Goal: Task Accomplishment & Management: Use online tool/utility

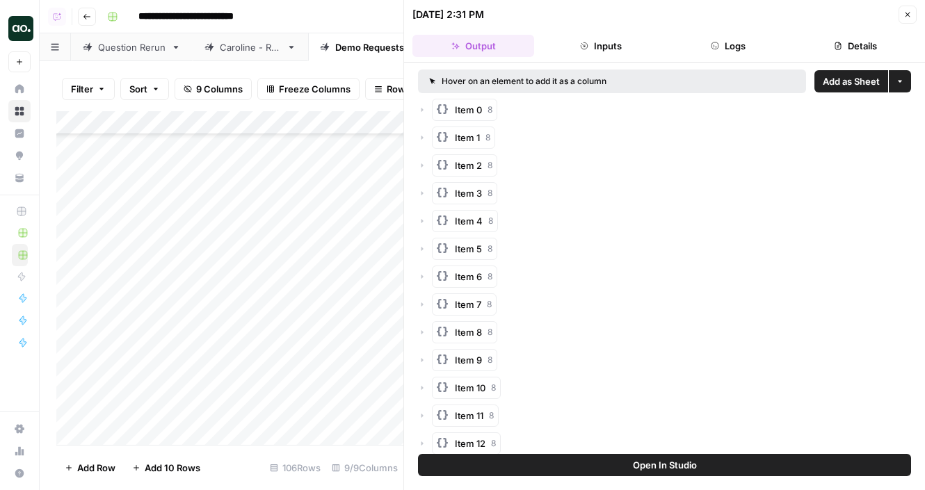
scroll to position [2048, 0]
click at [905, 19] on button "Close" at bounding box center [907, 15] width 18 height 18
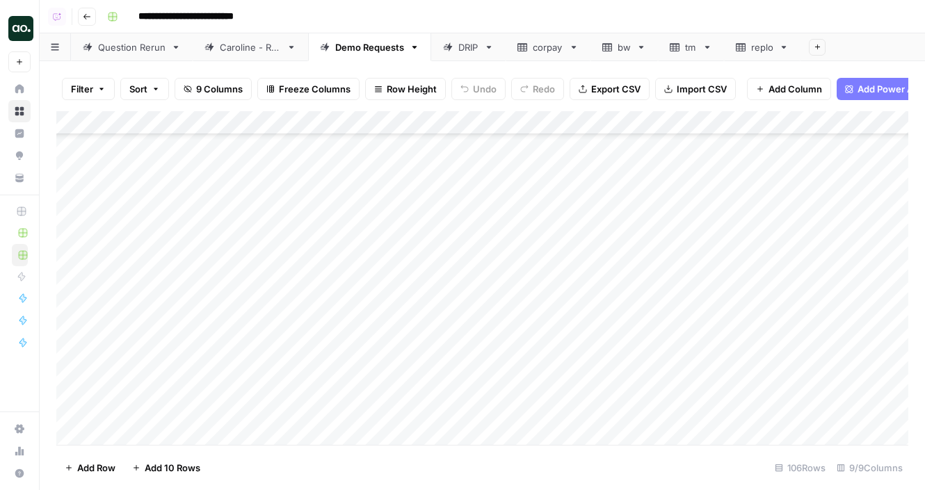
click at [759, 48] on div "replo" at bounding box center [762, 47] width 22 height 14
click at [627, 92] on span "Export CSV" at bounding box center [615, 89] width 49 height 14
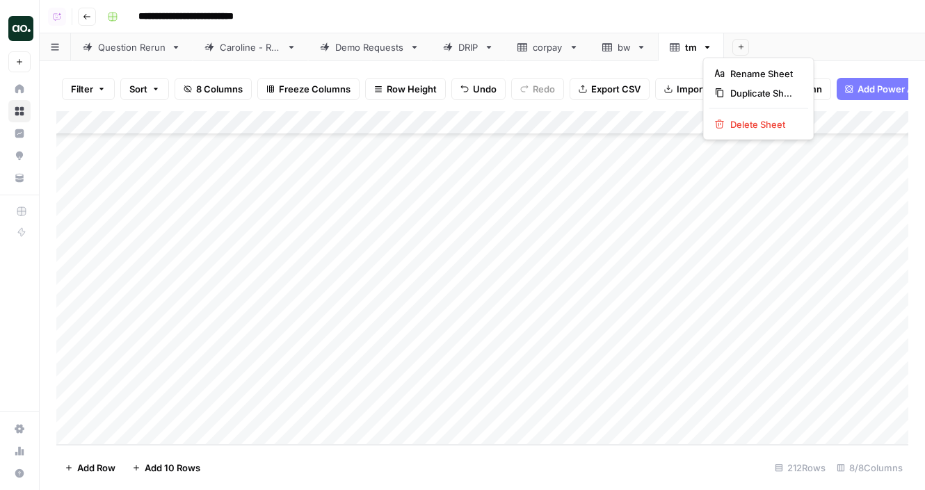
click at [706, 46] on icon "button" at bounding box center [707, 47] width 5 height 3
click at [730, 122] on span "Delete Sheet" at bounding box center [763, 125] width 67 height 14
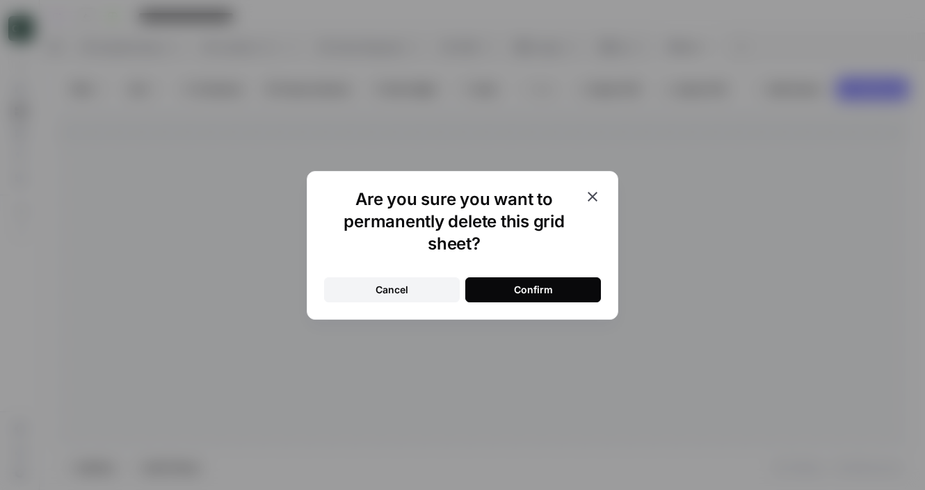
click at [553, 291] on button "Confirm" at bounding box center [533, 289] width 136 height 25
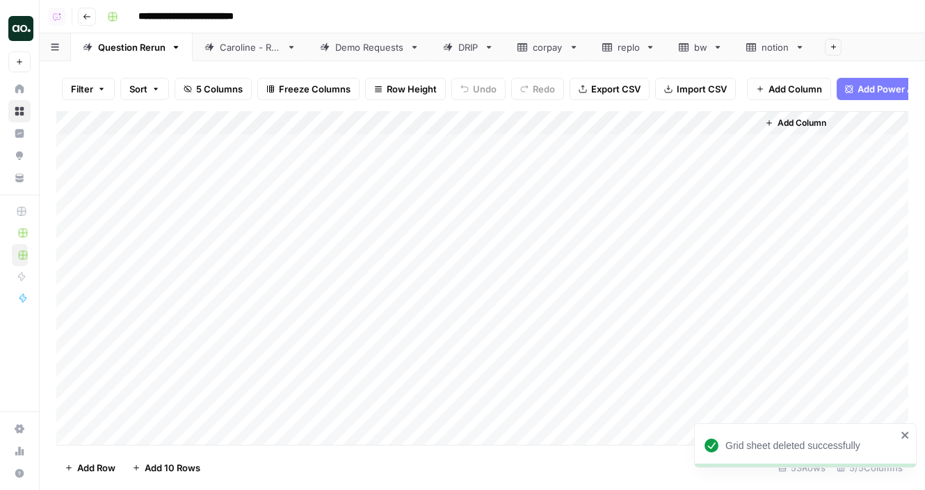
click at [627, 51] on div "replo" at bounding box center [628, 47] width 22 height 14
click at [652, 47] on icon "button" at bounding box center [650, 47] width 5 height 3
click at [670, 123] on div "Delete Sheet" at bounding box center [702, 125] width 88 height 14
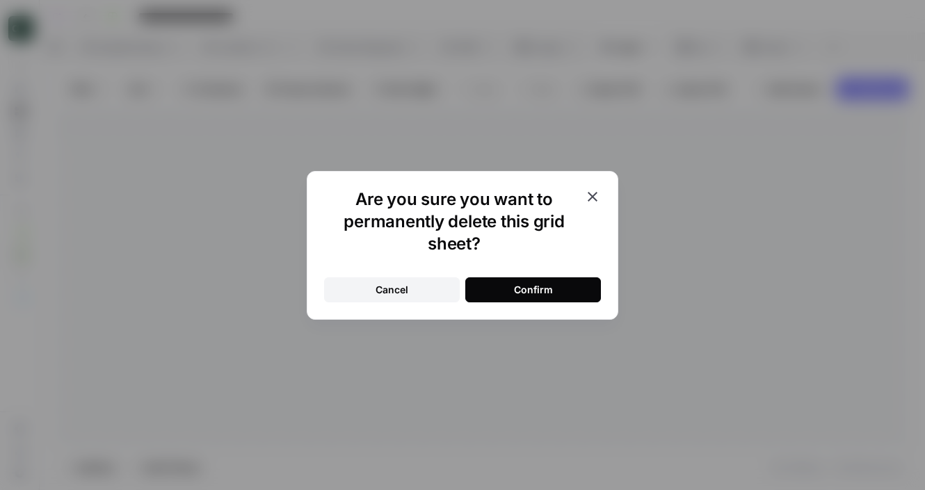
click at [536, 291] on div "Confirm" at bounding box center [533, 290] width 39 height 14
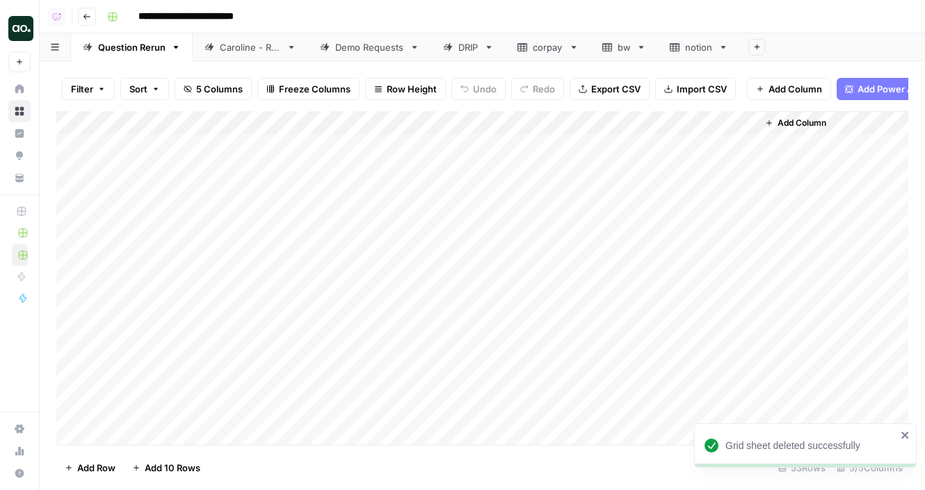
click at [354, 49] on div "Demo Requests" at bounding box center [369, 47] width 69 height 14
click at [168, 328] on div "Add Column" at bounding box center [482, 278] width 852 height 334
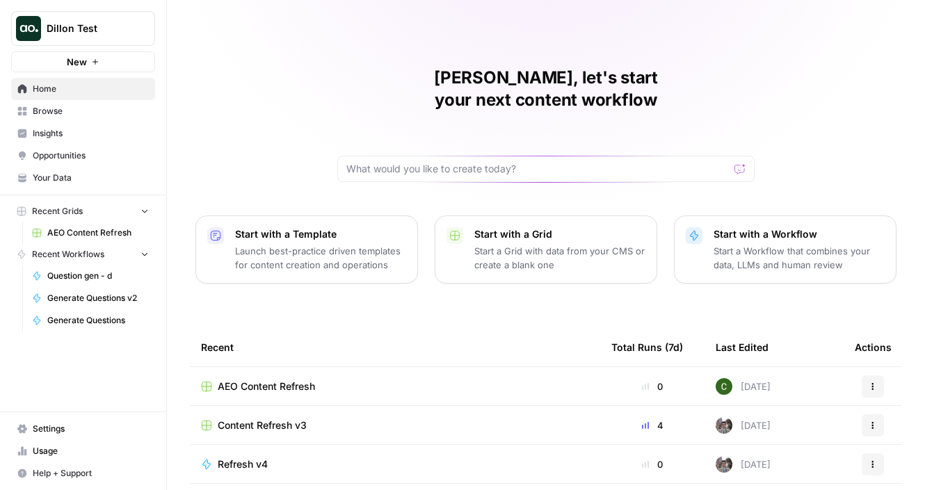
click at [122, 26] on span "Dillon Test" at bounding box center [89, 29] width 84 height 14
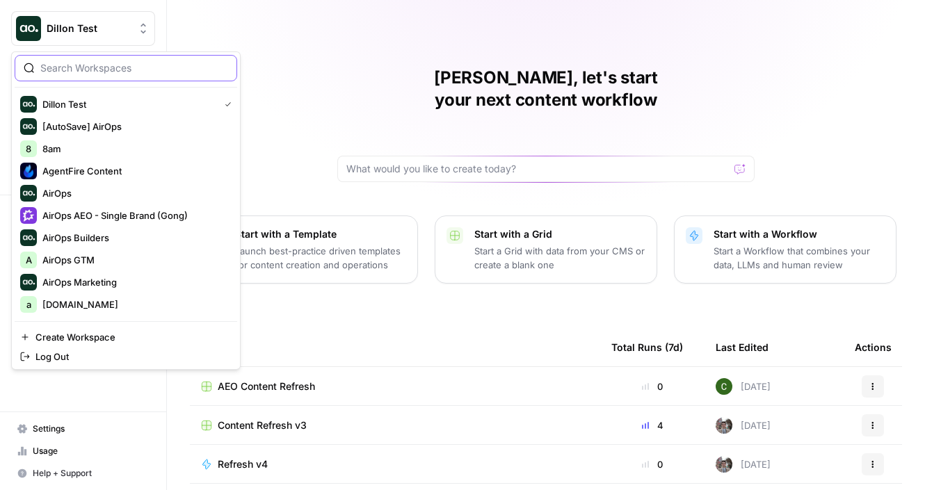
click at [112, 65] on input "search" at bounding box center [134, 68] width 188 height 14
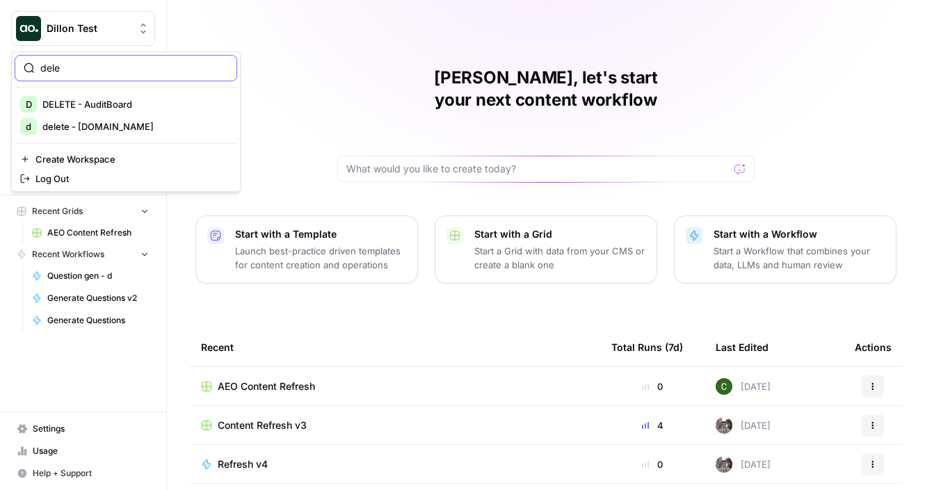
type input "dele"
click at [116, 106] on span "DELETE - AuditBoard" at bounding box center [134, 104] width 184 height 14
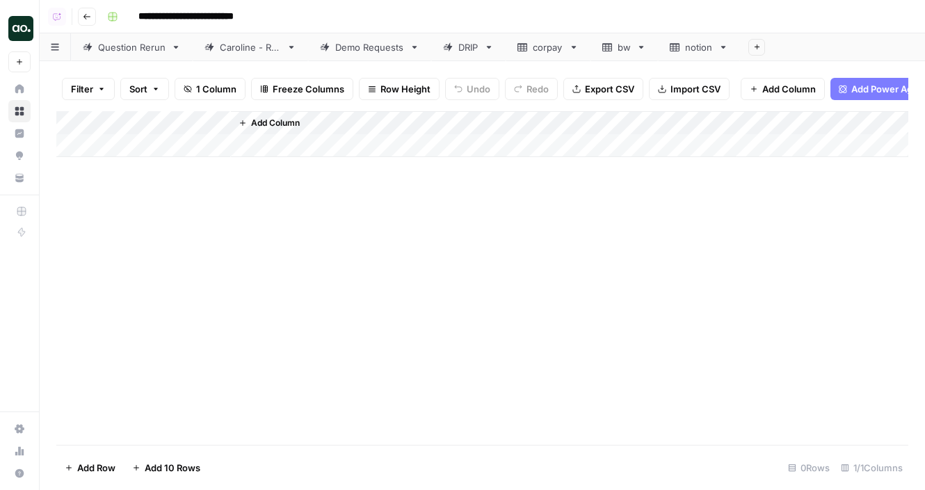
click at [380, 49] on div "Demo Requests" at bounding box center [369, 47] width 69 height 14
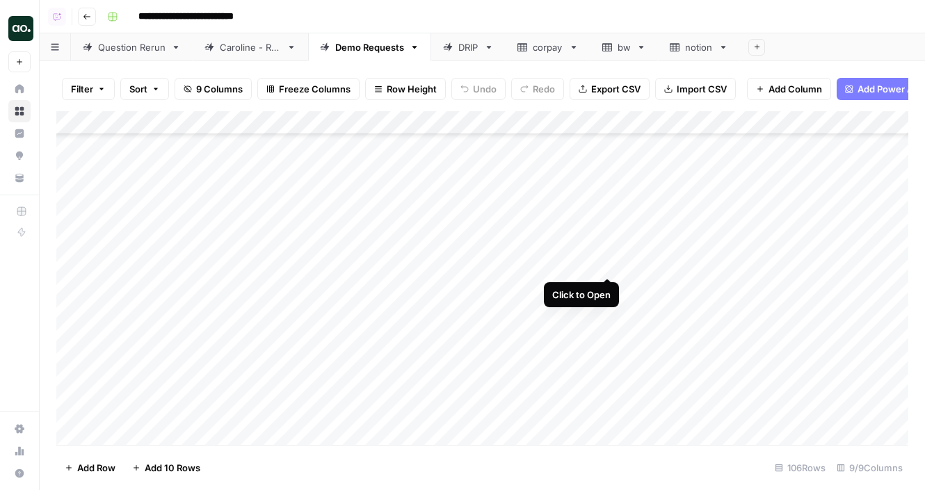
click at [609, 264] on div "Add Column" at bounding box center [482, 278] width 852 height 334
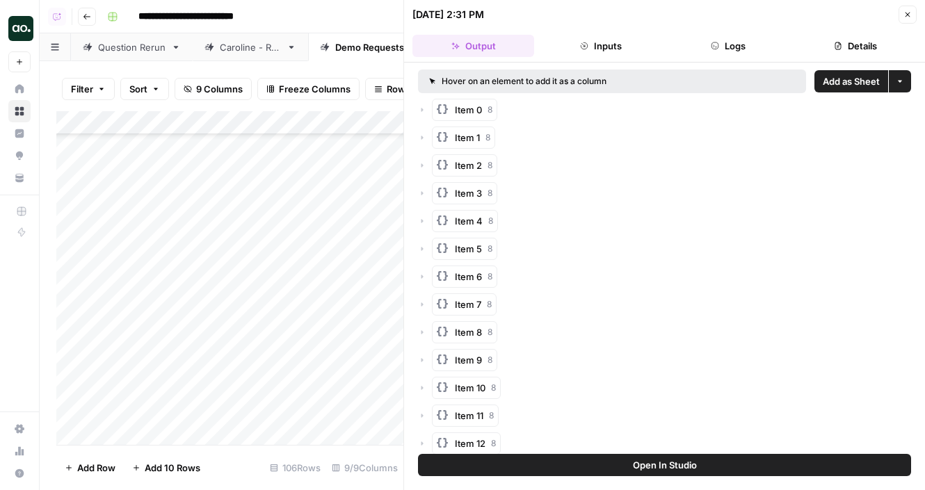
click at [850, 83] on span "Add as Sheet" at bounding box center [851, 81] width 57 height 14
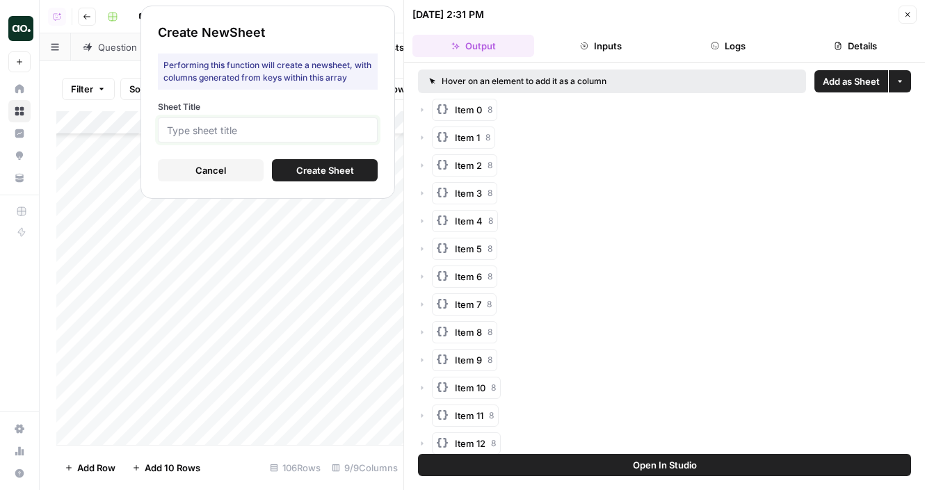
click at [368, 131] on input "Sheet Title" at bounding box center [268, 130] width 202 height 13
type input "allevents"
click button "Create Sheet" at bounding box center [325, 170] width 106 height 22
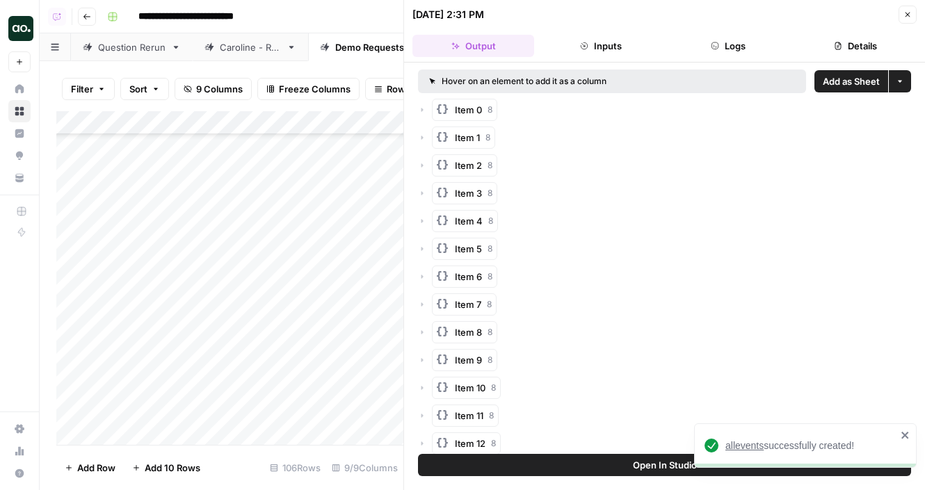
click at [747, 445] on span "allevents" at bounding box center [744, 445] width 38 height 11
click at [911, 10] on icon "button" at bounding box center [907, 14] width 8 height 8
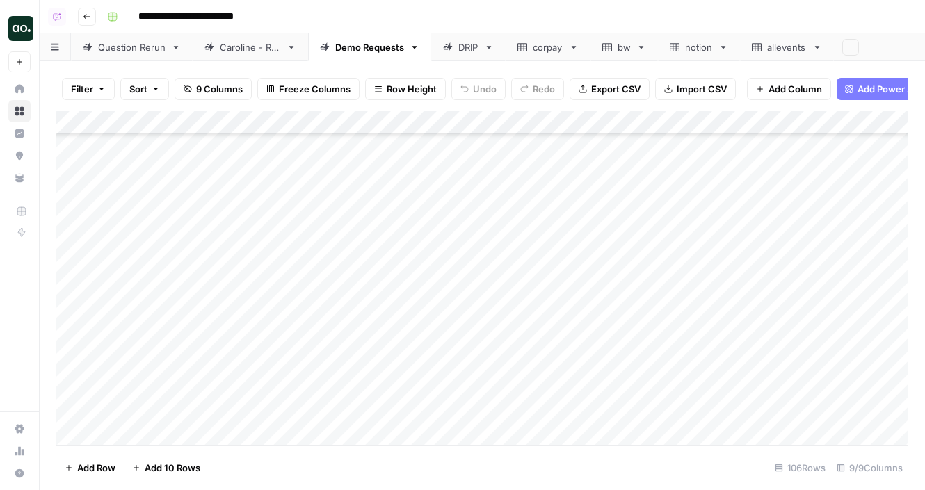
click at [161, 337] on div "Add Column" at bounding box center [482, 278] width 852 height 334
click at [236, 332] on div "Add Column" at bounding box center [482, 278] width 852 height 334
click at [228, 334] on div "Add Column" at bounding box center [482, 278] width 852 height 334
drag, startPoint x: 230, startPoint y: 337, endPoint x: 147, endPoint y: 335, distance: 83.5
click at [147, 335] on body "**********" at bounding box center [462, 245] width 925 height 490
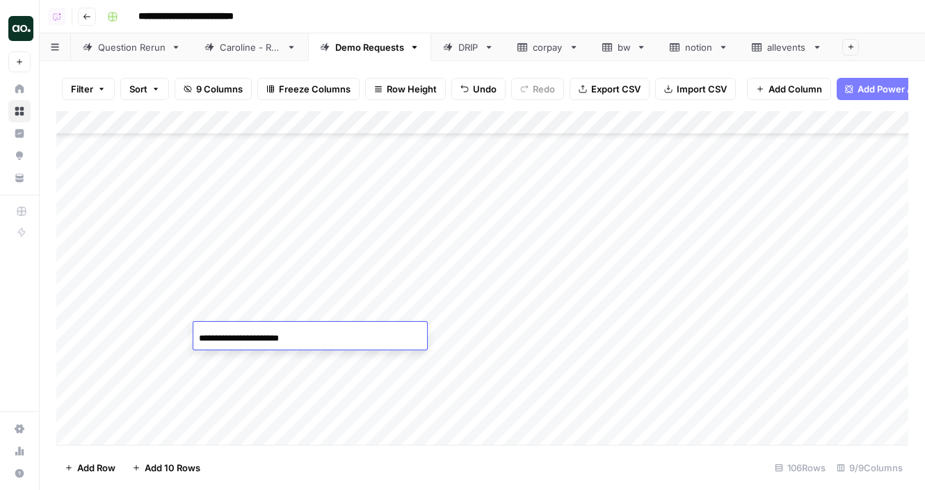
drag, startPoint x: 328, startPoint y: 334, endPoint x: 273, endPoint y: 340, distance: 55.9
click at [273, 340] on input "**********" at bounding box center [310, 338] width 223 height 17
type input "**********"
click at [257, 357] on div "Add Column" at bounding box center [482, 278] width 852 height 334
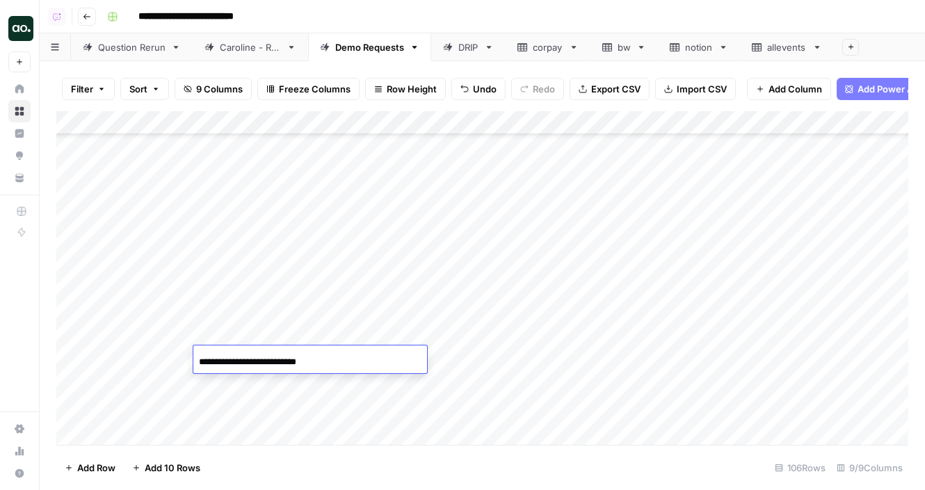
drag, startPoint x: 254, startPoint y: 361, endPoint x: 141, endPoint y: 360, distance: 112.6
click at [141, 360] on body "**********" at bounding box center [462, 245] width 925 height 490
click at [293, 360] on input "**********" at bounding box center [310, 362] width 223 height 17
type input "**********"
click at [254, 382] on div "Add Column" at bounding box center [482, 278] width 852 height 334
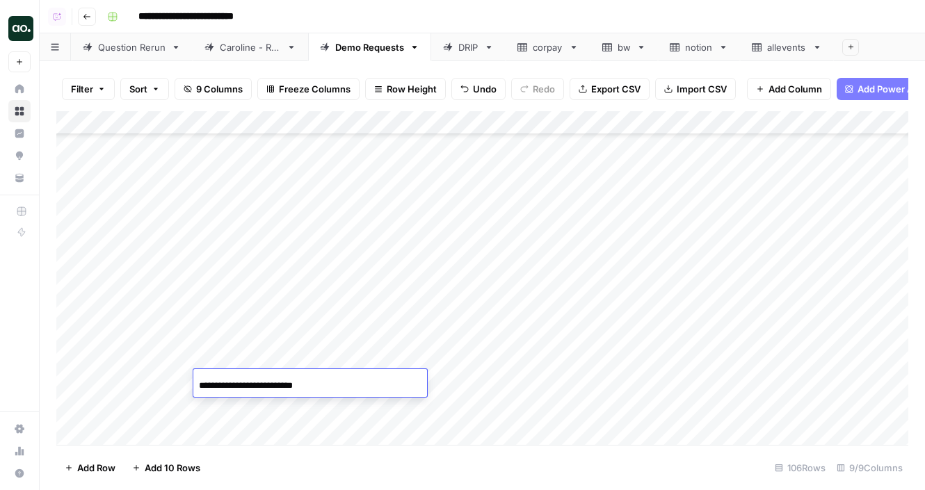
drag, startPoint x: 254, startPoint y: 386, endPoint x: 82, endPoint y: 377, distance: 172.7
click at [82, 377] on body "**********" at bounding box center [462, 245] width 925 height 490
click at [281, 387] on input "**********" at bounding box center [310, 386] width 223 height 17
type input "**********"
click at [536, 332] on div "Add Column" at bounding box center [482, 278] width 852 height 334
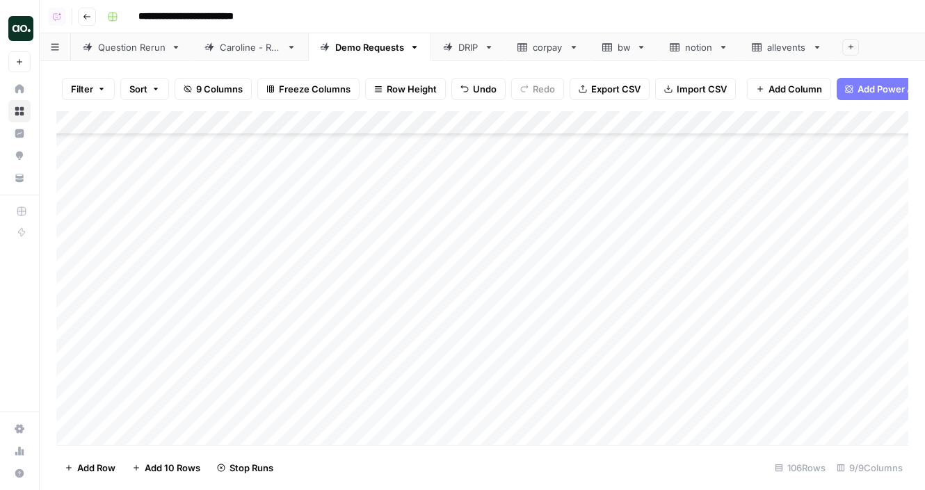
click at [530, 359] on div "Add Column" at bounding box center [482, 278] width 852 height 334
click at [530, 383] on div "Add Column" at bounding box center [482, 278] width 852 height 334
click at [605, 289] on div "Add Column" at bounding box center [482, 278] width 852 height 334
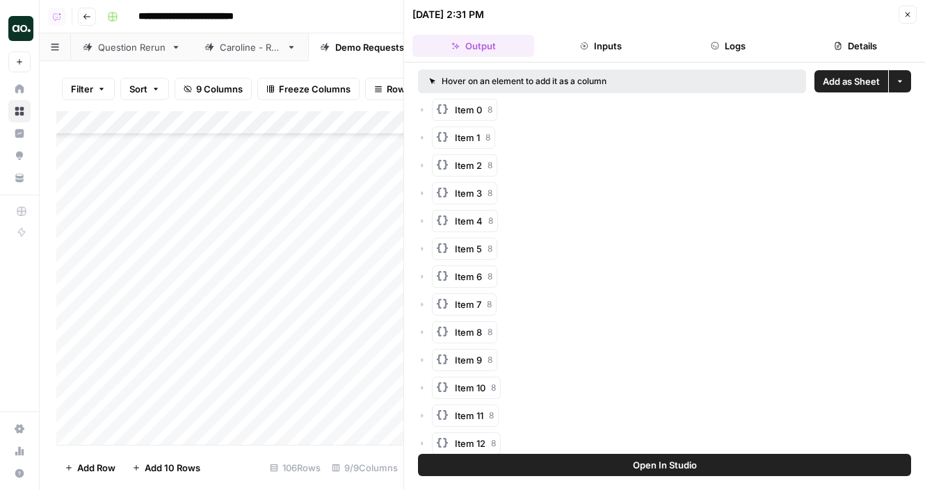
click at [837, 79] on span "Add as Sheet" at bounding box center [851, 81] width 57 height 14
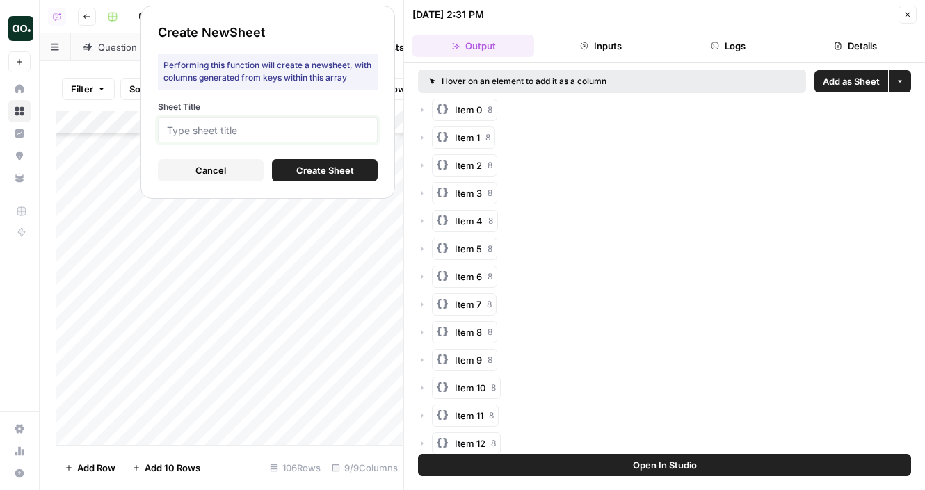
click at [299, 127] on input "Sheet Title" at bounding box center [268, 130] width 202 height 13
type input "wg"
click at [323, 172] on span "Create Sheet" at bounding box center [325, 170] width 58 height 14
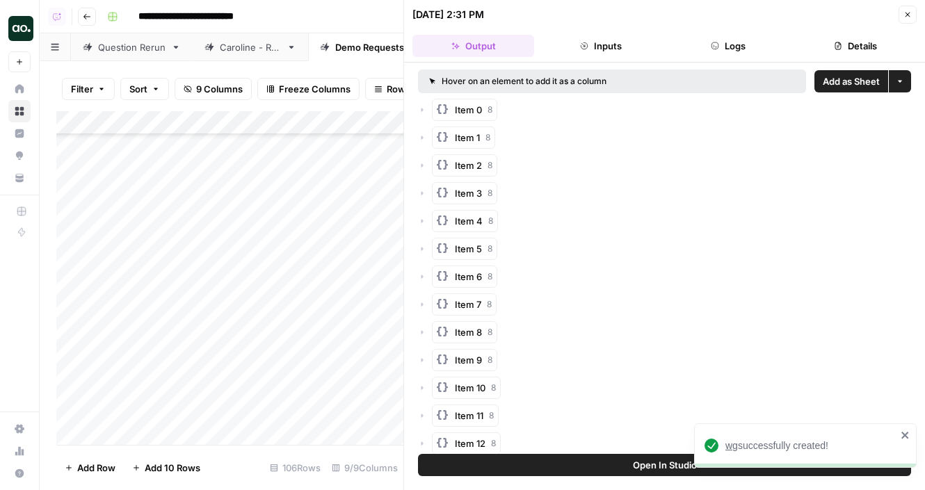
click at [733, 446] on span "wg" at bounding box center [731, 445] width 13 height 11
click at [905, 13] on icon "button" at bounding box center [907, 14] width 8 height 8
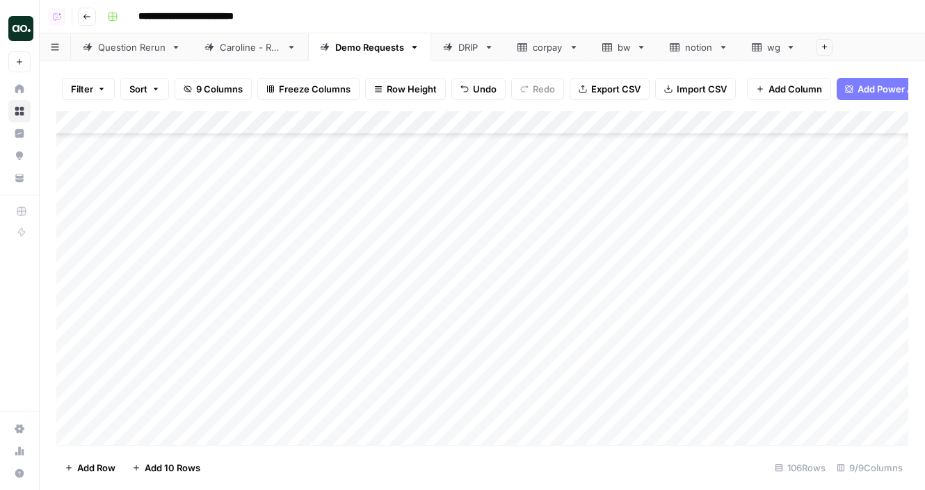
scroll to position [2218, 0]
click at [229, 357] on div "Add Column" at bounding box center [482, 278] width 852 height 334
click at [229, 364] on div "Add Column" at bounding box center [482, 278] width 852 height 334
type input "**********"
click at [154, 365] on div "Add Column" at bounding box center [482, 278] width 852 height 334
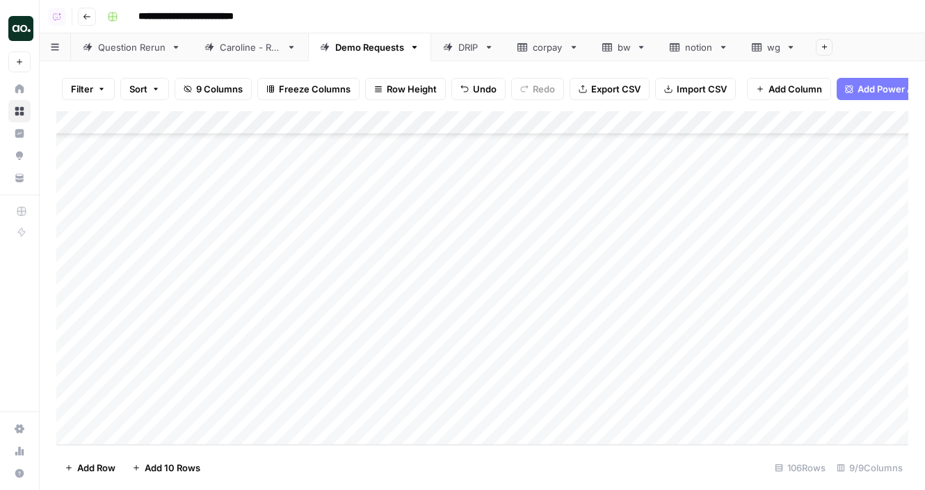
click at [154, 365] on div "Add Column" at bounding box center [482, 278] width 852 height 334
type textarea "**********"
click at [403, 336] on div "Add Column" at bounding box center [482, 278] width 852 height 334
drag, startPoint x: 421, startPoint y: 348, endPoint x: 421, endPoint y: 369, distance: 21.6
click at [421, 369] on div "Add Column" at bounding box center [482, 278] width 852 height 334
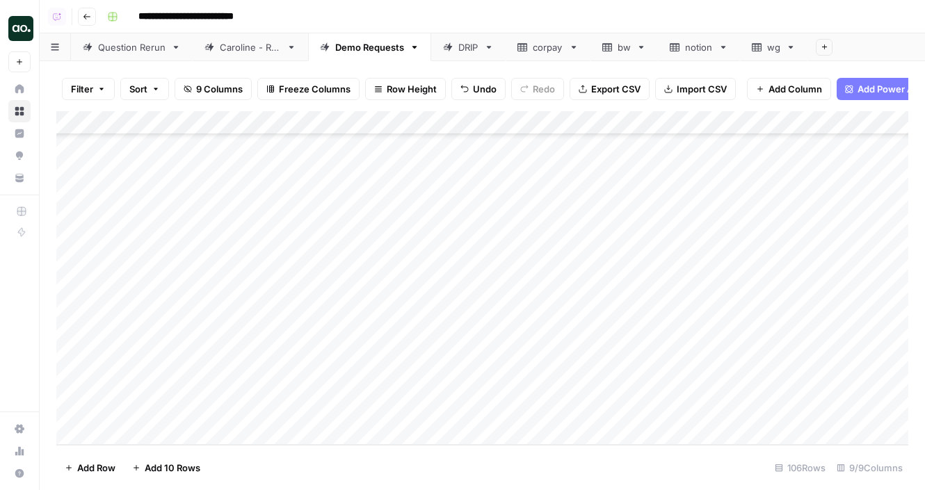
click at [533, 362] on div "Add Column" at bounding box center [482, 278] width 852 height 334
click at [609, 266] on div "Add Column" at bounding box center [482, 278] width 852 height 334
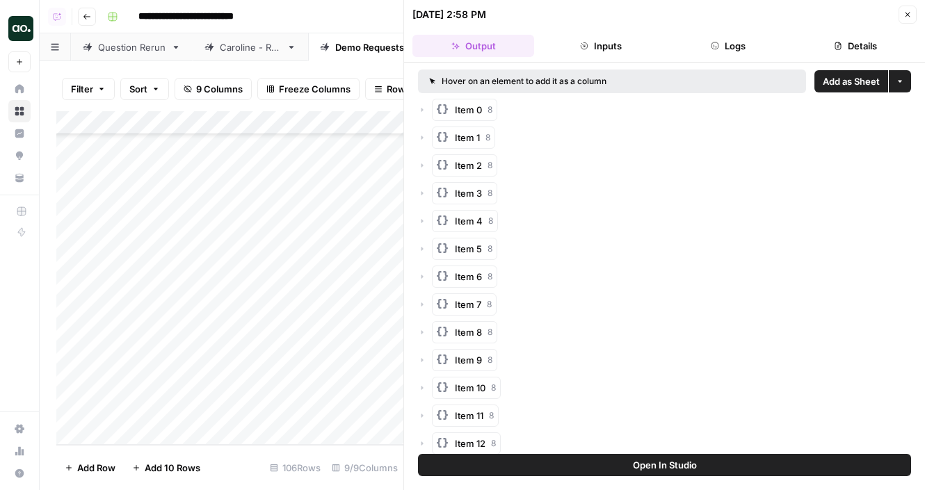
click at [848, 76] on span "Add as Sheet" at bounding box center [851, 81] width 57 height 14
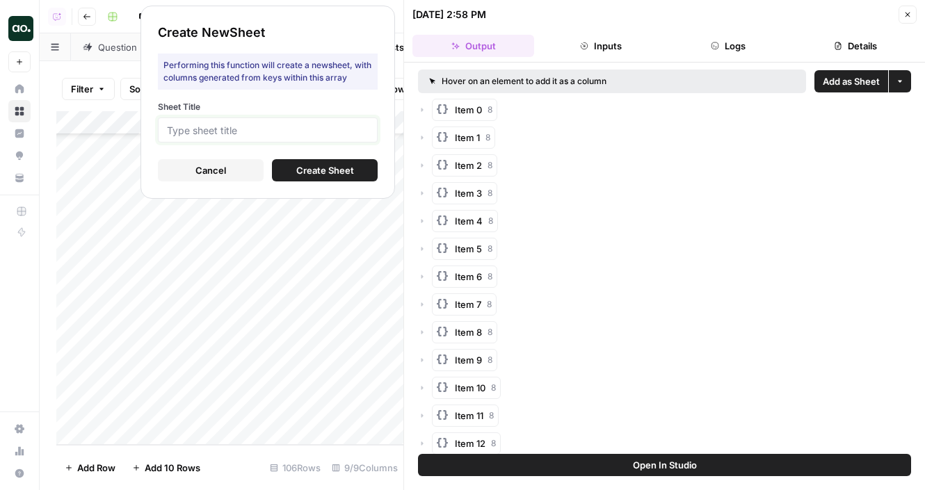
click at [355, 134] on input "Sheet Title" at bounding box center [268, 130] width 202 height 13
type input "later"
click at [315, 170] on span "Create Sheet" at bounding box center [325, 170] width 58 height 14
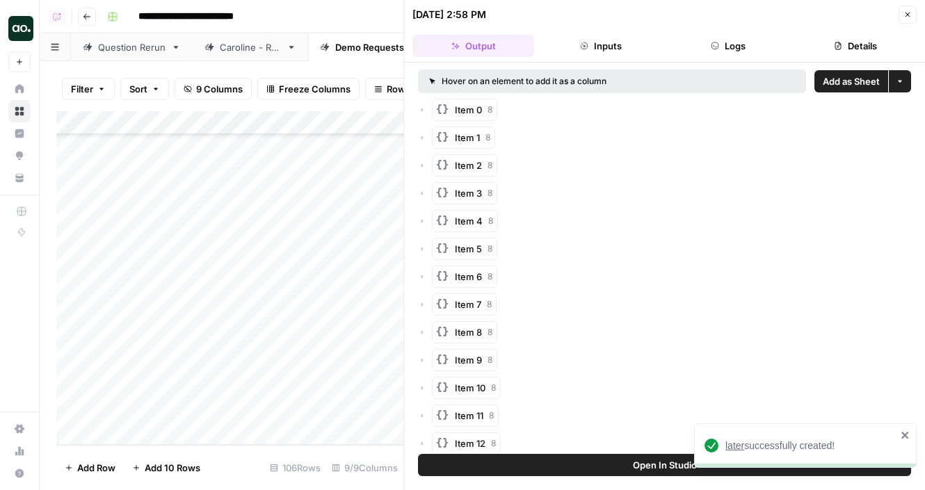
click at [733, 446] on span "later" at bounding box center [734, 445] width 19 height 11
click at [906, 15] on icon "button" at bounding box center [907, 15] width 5 height 5
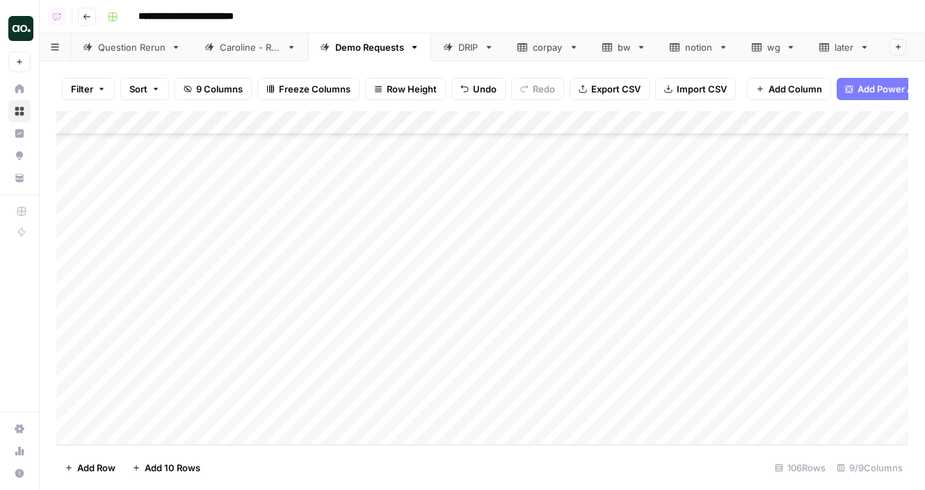
click at [699, 49] on div "notion" at bounding box center [699, 47] width 28 height 14
drag, startPoint x: 306, startPoint y: 122, endPoint x: 416, endPoint y: 118, distance: 109.9
click at [416, 119] on div "Add Column" at bounding box center [482, 278] width 852 height 334
click at [200, 129] on div "Add Column" at bounding box center [482, 278] width 852 height 334
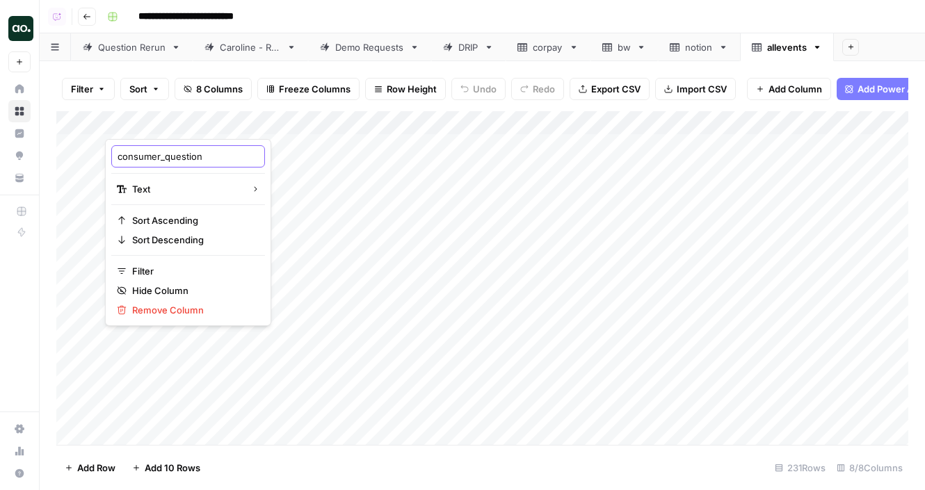
drag, startPoint x: 166, startPoint y: 157, endPoint x: 36, endPoint y: 138, distance: 131.5
click at [36, 139] on body "**********" at bounding box center [462, 245] width 925 height 490
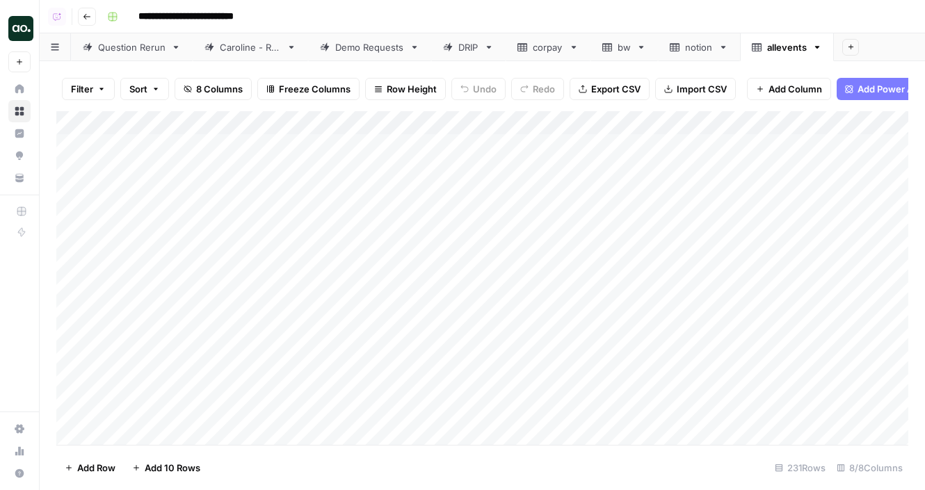
click at [189, 124] on div "Add Column" at bounding box center [482, 278] width 852 height 334
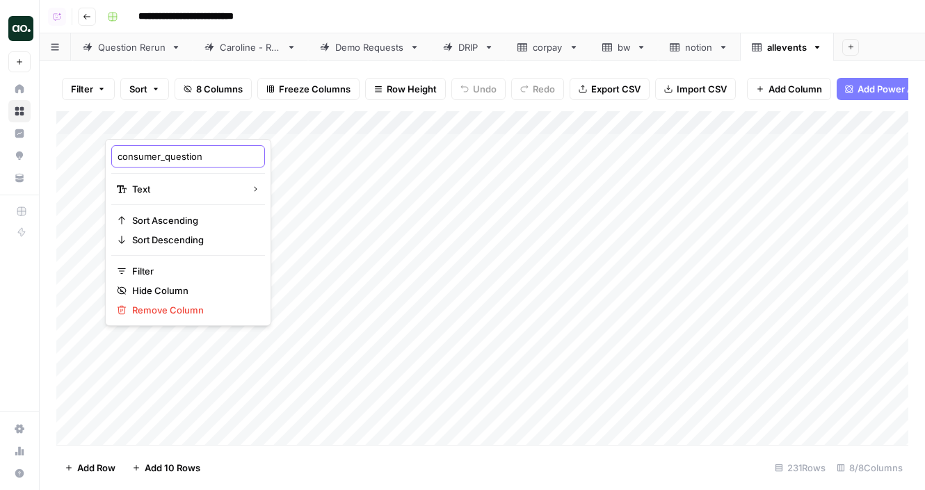
drag, startPoint x: 166, startPoint y: 158, endPoint x: 111, endPoint y: 152, distance: 55.9
click at [111, 152] on div "consumer_question Text Sort Ascending Sort Descending Filter Hide Column Remove…" at bounding box center [188, 232] width 166 height 187
type input "question"
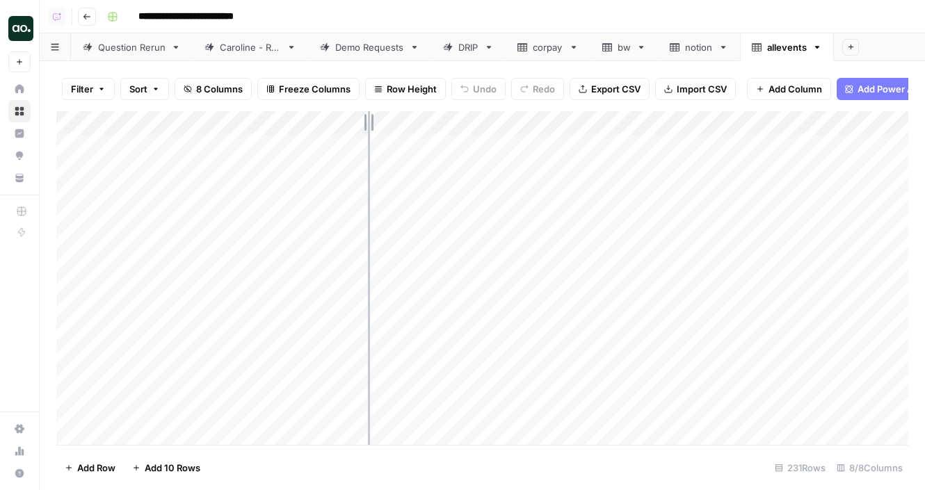
drag, startPoint x: 304, startPoint y: 121, endPoint x: 369, endPoint y: 118, distance: 65.4
click at [369, 119] on div "Add Column" at bounding box center [482, 278] width 852 height 334
drag, startPoint x: 369, startPoint y: 118, endPoint x: 385, endPoint y: 118, distance: 15.3
click at [385, 118] on div "Add Column" at bounding box center [482, 278] width 852 height 334
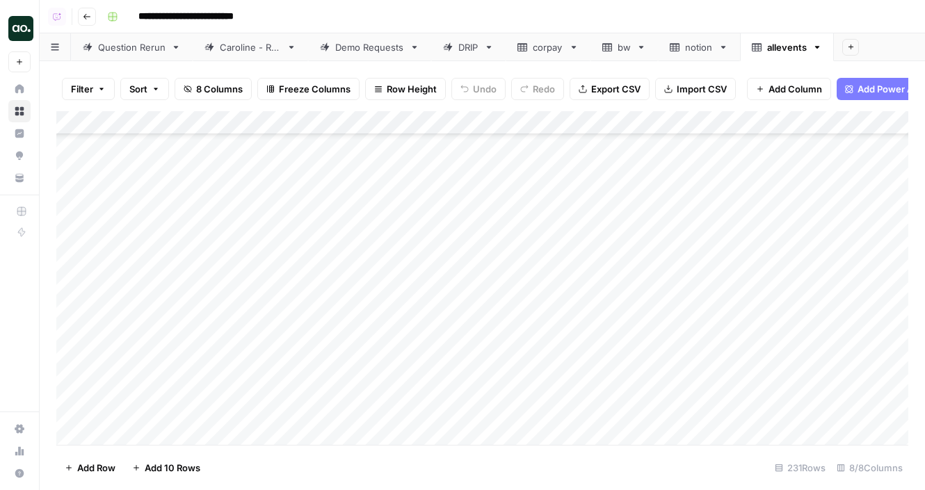
click at [291, 214] on div "Add Column" at bounding box center [482, 278] width 852 height 334
click at [204, 211] on div "Add Column" at bounding box center [482, 278] width 852 height 334
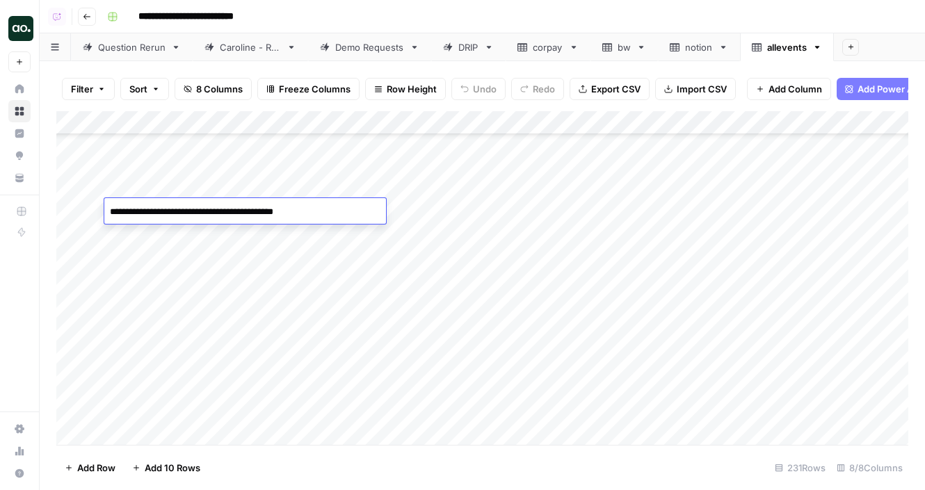
click at [197, 211] on textarea "**********" at bounding box center [245, 211] width 282 height 19
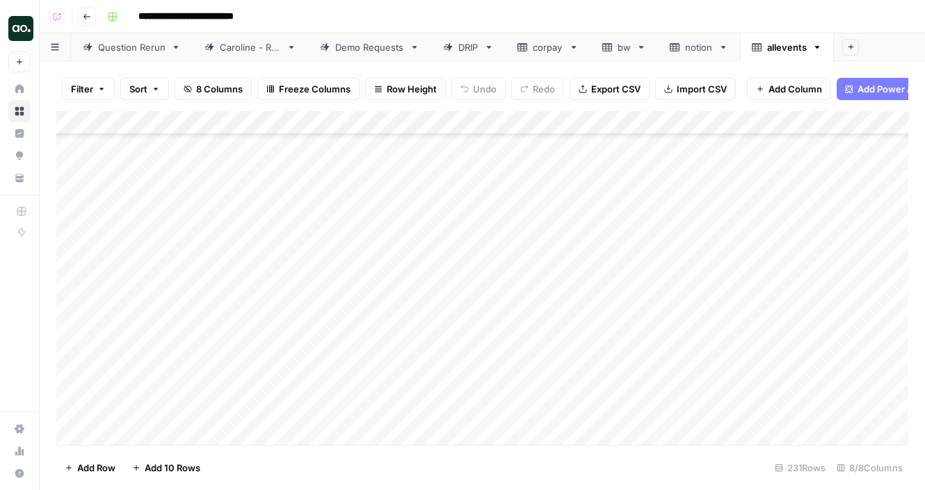
click at [413, 24] on div "**********" at bounding box center [506, 17] width 809 height 22
click at [72, 210] on div "Add Column" at bounding box center [482, 278] width 852 height 334
click at [81, 250] on div "Add Column" at bounding box center [482, 278] width 852 height 334
click at [74, 233] on div "Add Column" at bounding box center [482, 278] width 852 height 334
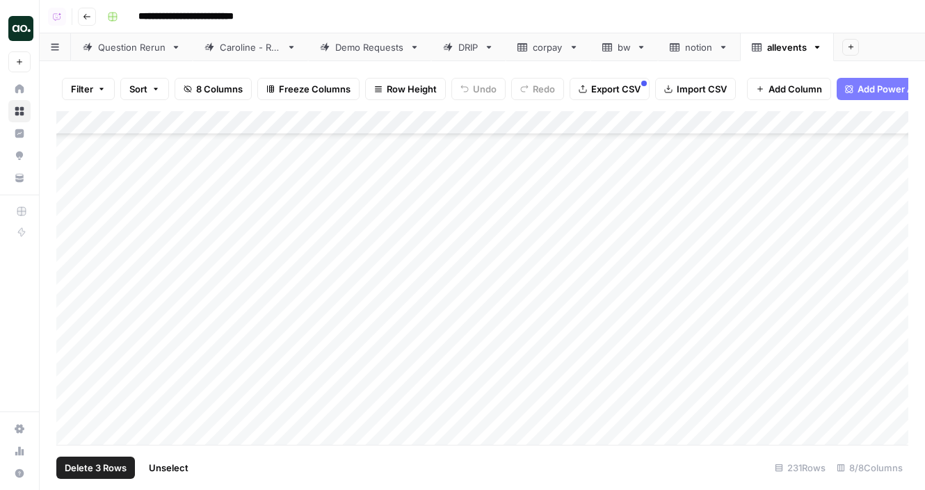
click at [70, 259] on div "Add Column" at bounding box center [482, 278] width 852 height 334
click at [71, 269] on div "Add Column" at bounding box center [482, 278] width 852 height 334
click at [71, 289] on div "Add Column" at bounding box center [482, 278] width 852 height 334
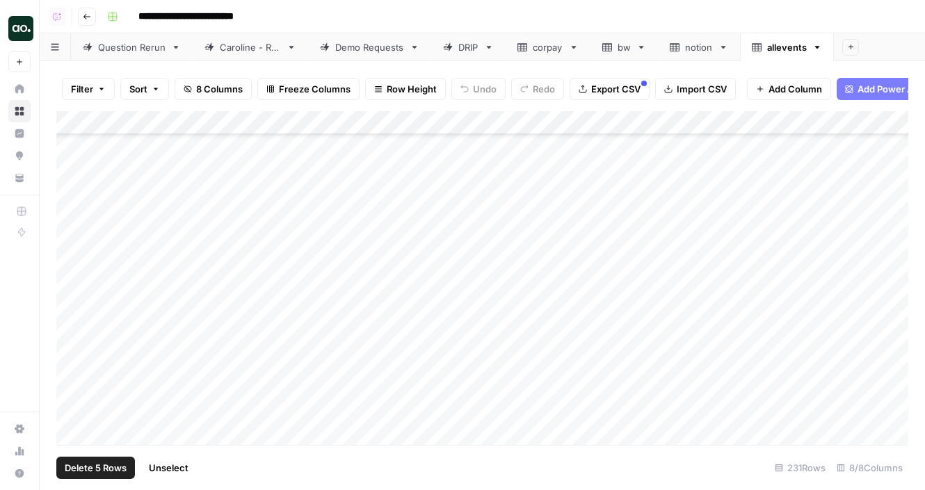
scroll to position [4823, 0]
click at [70, 266] on div "Add Column" at bounding box center [482, 278] width 852 height 334
click at [70, 282] on div "Add Column" at bounding box center [482, 278] width 852 height 334
click at [69, 249] on div "Add Column" at bounding box center [482, 278] width 852 height 334
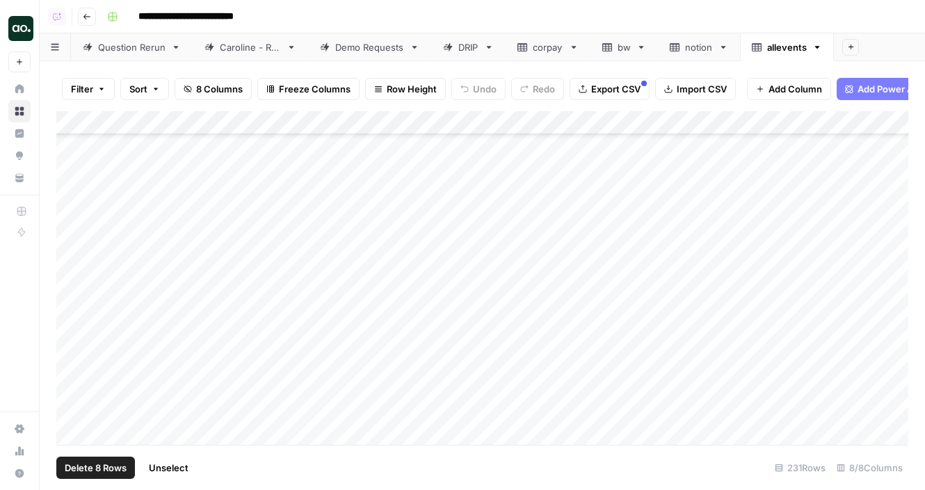
click at [70, 227] on div "Add Column" at bounding box center [482, 278] width 852 height 334
click at [70, 225] on div "Add Column" at bounding box center [482, 278] width 852 height 334
click at [90, 464] on span "Delete 10 Rows" at bounding box center [98, 468] width 67 height 14
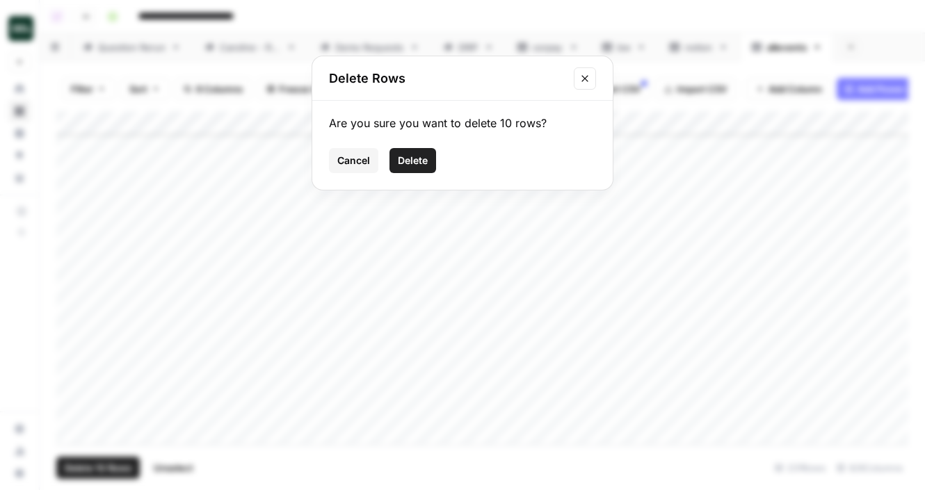
click at [426, 163] on span "Delete" at bounding box center [413, 161] width 30 height 14
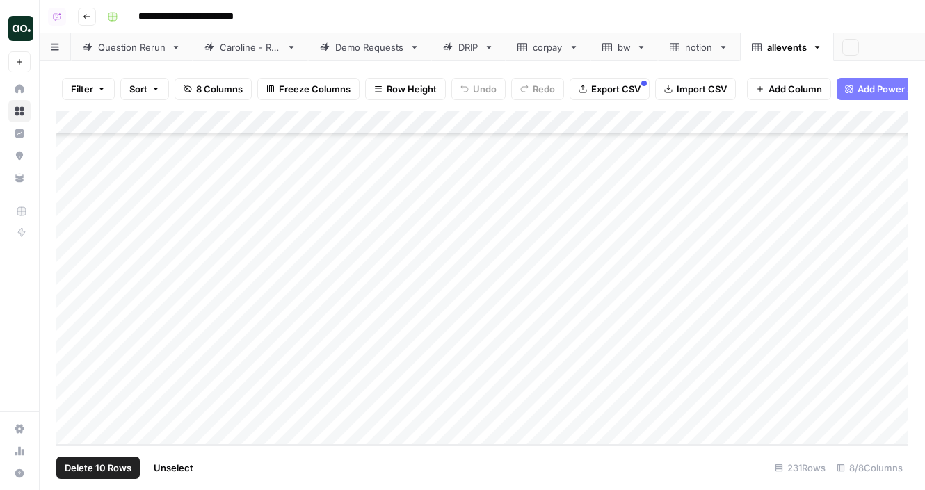
scroll to position [4937, 0]
click at [620, 88] on span "Export CSV" at bounding box center [615, 89] width 49 height 14
click at [820, 46] on icon "button" at bounding box center [817, 47] width 10 height 10
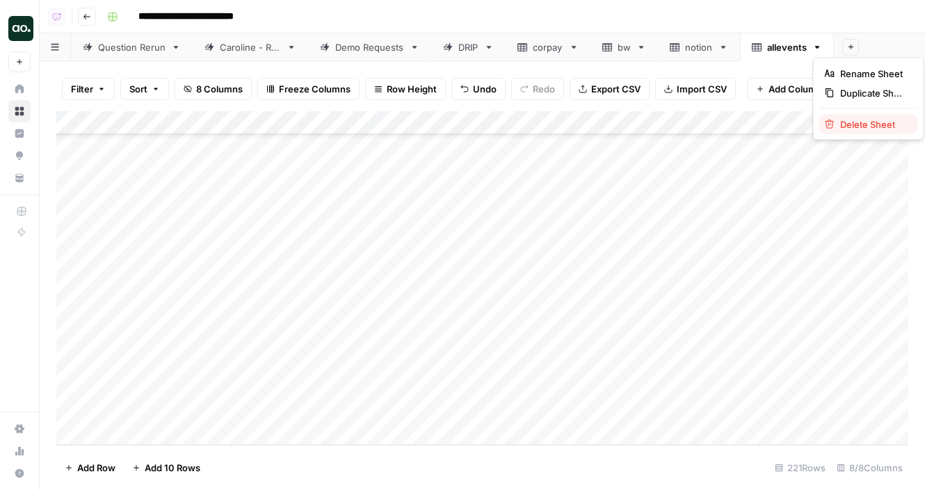
click at [837, 121] on div "Delete Sheet" at bounding box center [869, 125] width 88 height 14
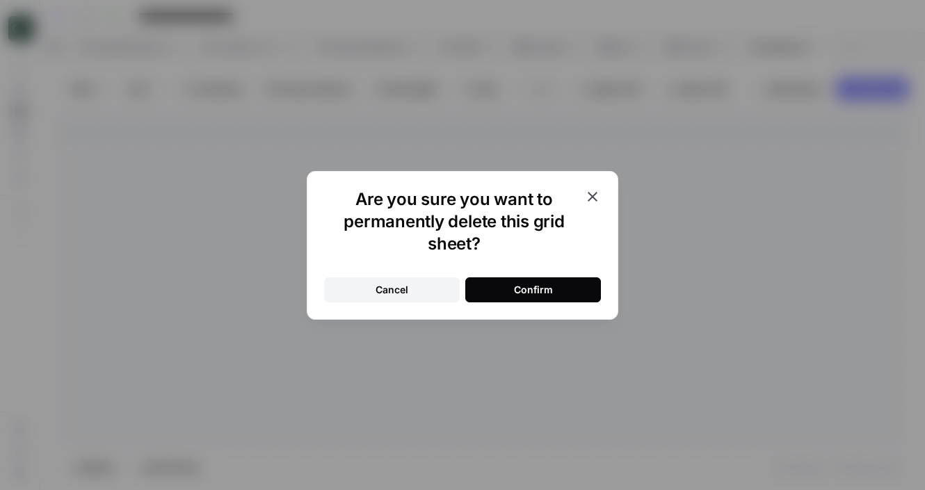
click at [536, 284] on div "Confirm" at bounding box center [533, 290] width 39 height 14
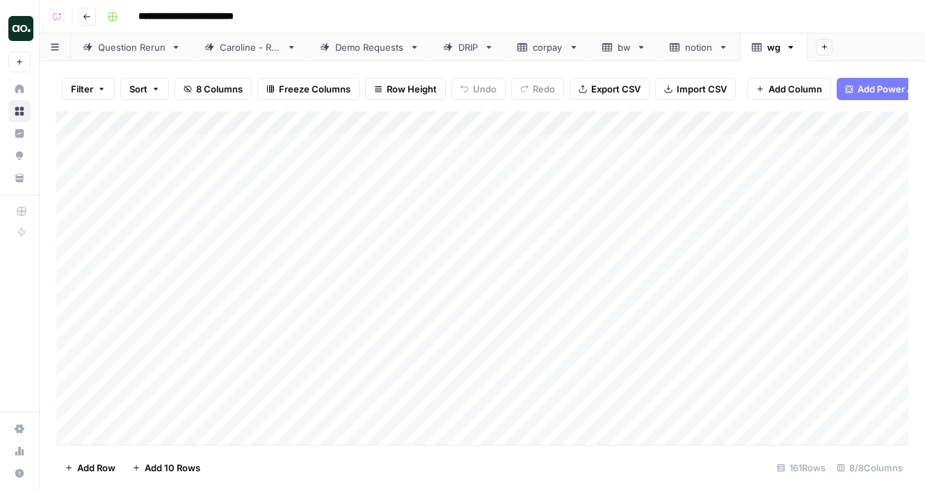
click at [617, 50] on div "bw" at bounding box center [616, 47] width 29 height 14
click at [611, 90] on span "Export CSV" at bounding box center [615, 89] width 49 height 14
click at [696, 44] on div "notion" at bounding box center [699, 47] width 28 height 14
click at [624, 51] on div "bw" at bounding box center [623, 47] width 13 height 14
click at [641, 49] on icon "button" at bounding box center [641, 47] width 10 height 10
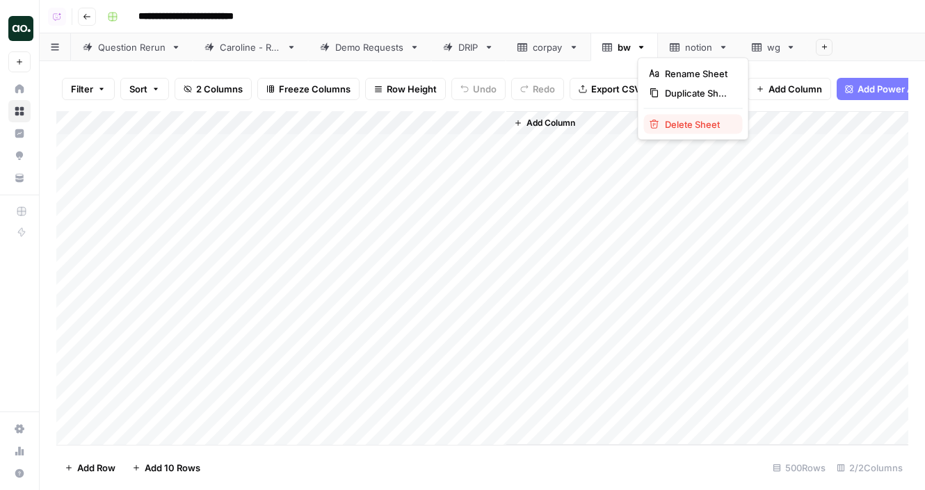
click at [670, 120] on span "Delete Sheet" at bounding box center [698, 125] width 67 height 14
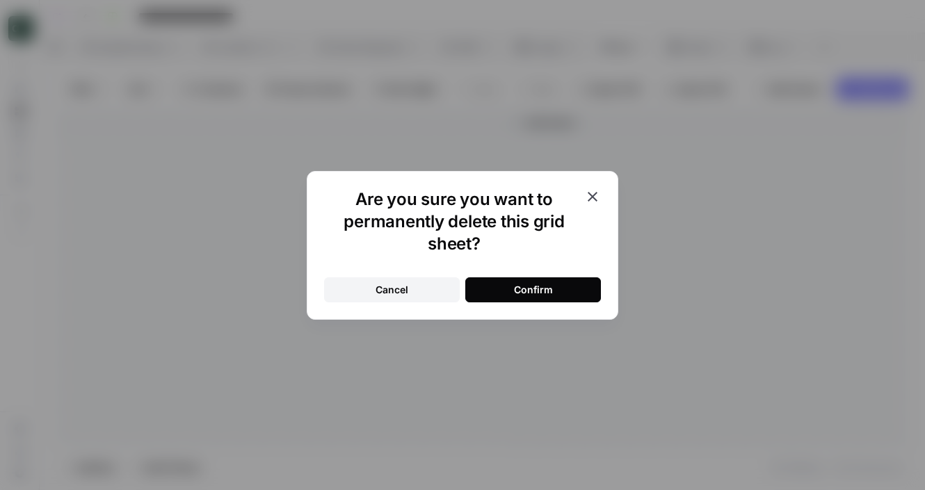
click at [570, 294] on button "Confirm" at bounding box center [533, 289] width 136 height 25
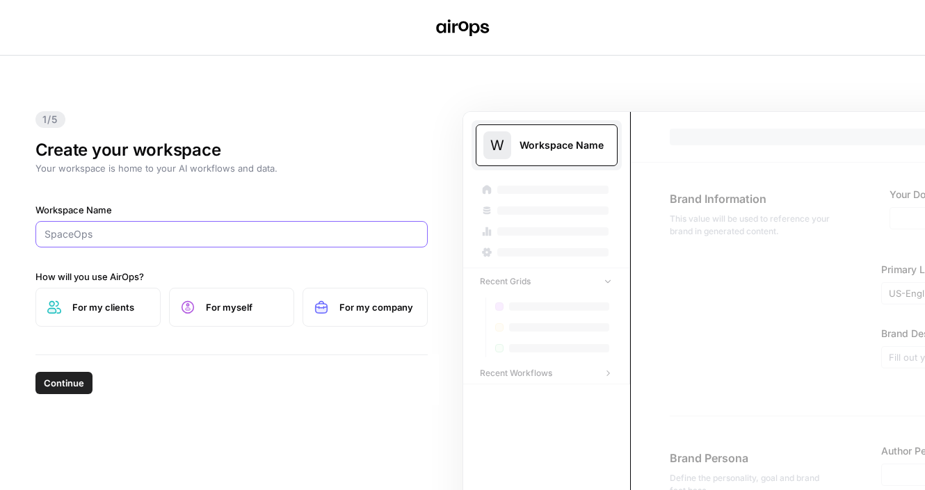
click at [188, 239] on input "Workspace Name" at bounding box center [232, 234] width 374 height 14
paste input "[DOMAIN_NAME]"
drag, startPoint x: 104, startPoint y: 235, endPoint x: 194, endPoint y: 227, distance: 90.1
click at [194, 227] on input "[DOMAIN_NAME]" at bounding box center [232, 234] width 374 height 14
click at [118, 233] on input "[DOMAIN_NAME]" at bounding box center [232, 234] width 374 height 14
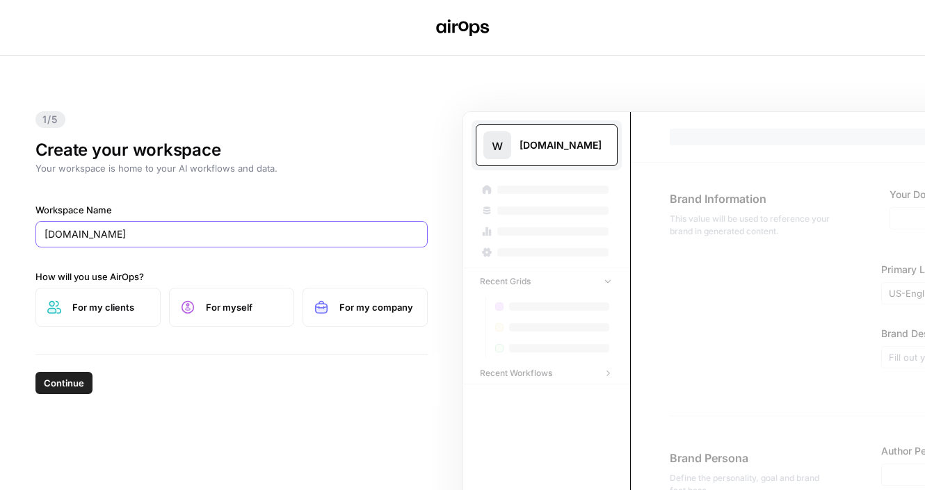
click at [118, 233] on input "[DOMAIN_NAME]" at bounding box center [232, 234] width 374 height 14
drag, startPoint x: 49, startPoint y: 229, endPoint x: 21, endPoint y: 229, distance: 28.5
click at [21, 229] on div "1/5 Create your workspace Your workspace is home to your AI workflows and data.…" at bounding box center [462, 273] width 925 height 435
click at [83, 232] on input "Wundergraph" at bounding box center [232, 234] width 374 height 14
type input "WunderGraph"
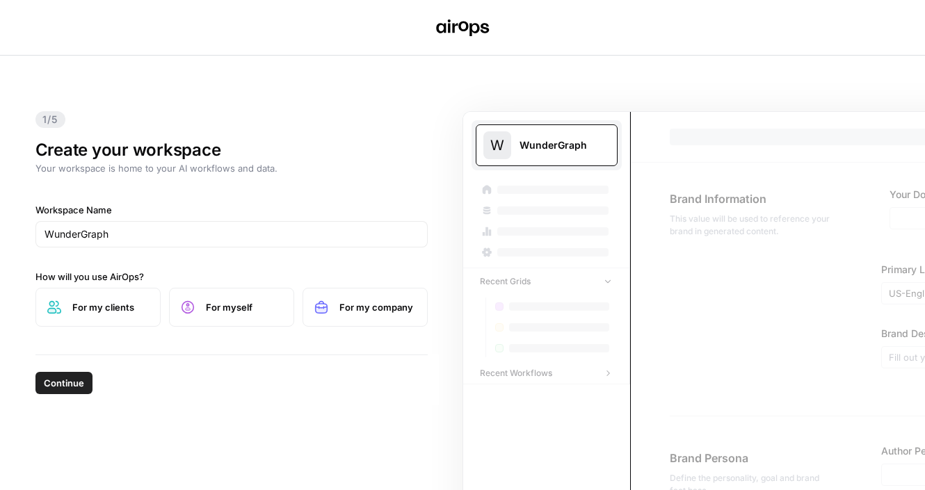
click at [364, 300] on span "For my company" at bounding box center [377, 307] width 76 height 14
click at [79, 386] on span "Continue" at bounding box center [64, 383] width 40 height 14
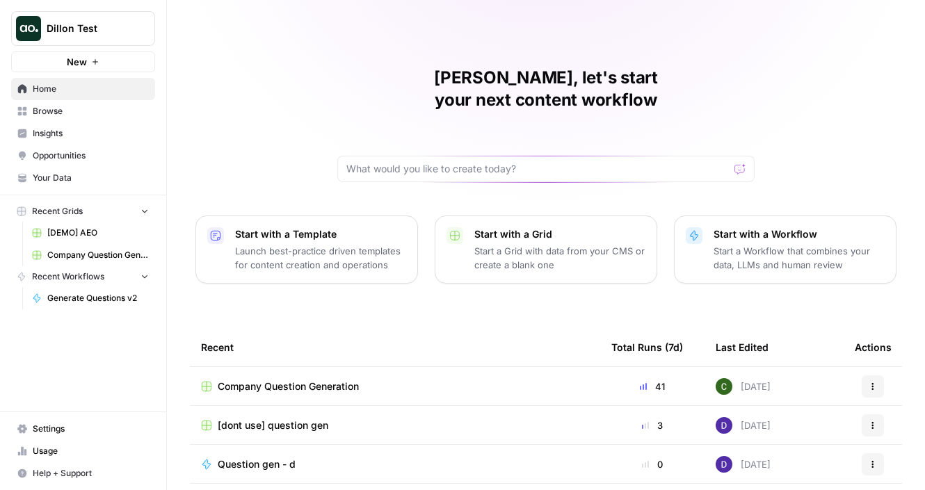
click at [94, 33] on span "Dillon Test" at bounding box center [89, 29] width 84 height 14
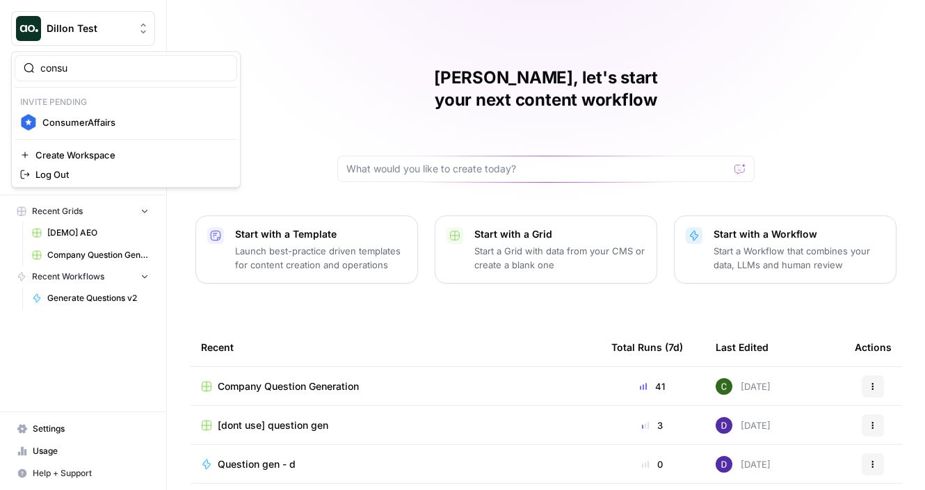
type input "consu"
click at [102, 118] on span "ConsumerAffairs" at bounding box center [134, 122] width 184 height 14
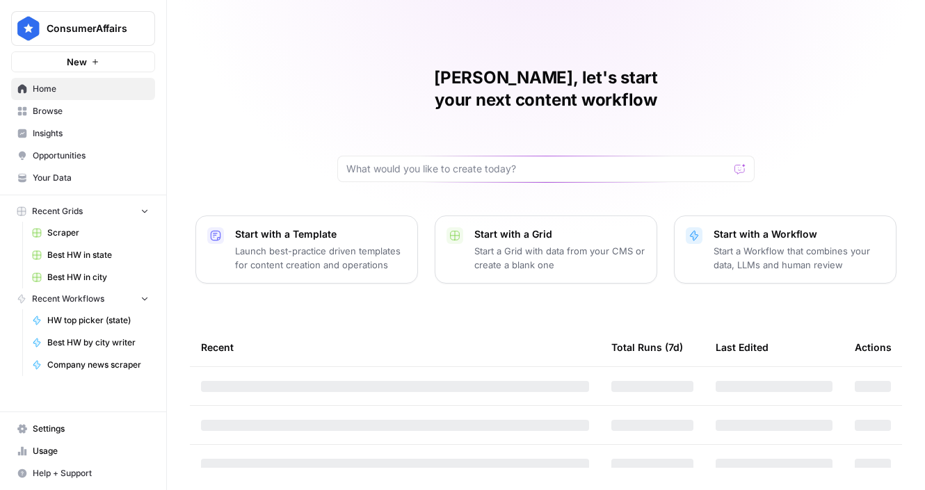
click at [104, 181] on span "Your Data" at bounding box center [91, 178] width 116 height 13
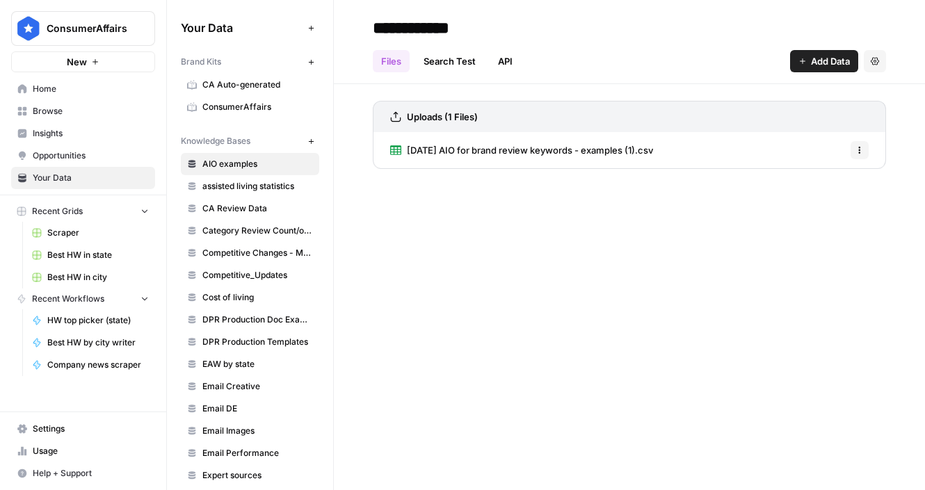
click at [231, 103] on span "ConsumerAffairs" at bounding box center [257, 107] width 111 height 13
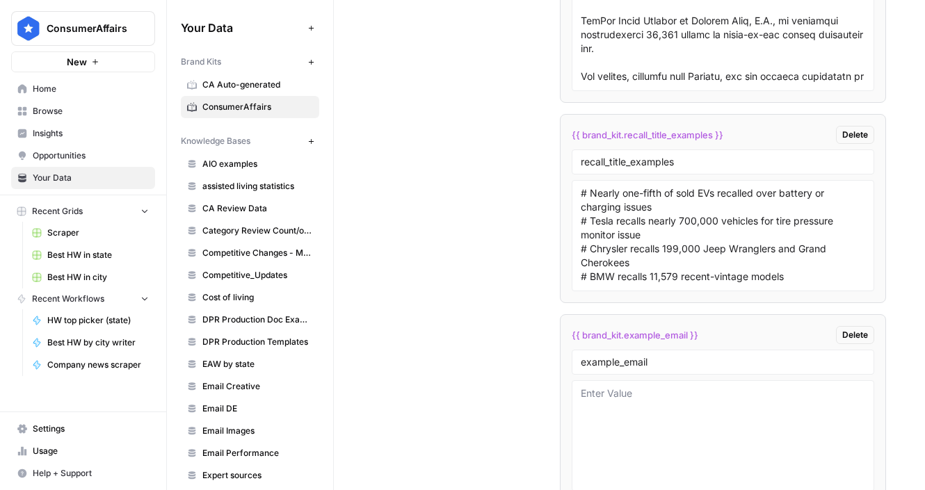
scroll to position [3053, 0]
click at [261, 81] on span "CA Auto-generated" at bounding box center [257, 85] width 111 height 13
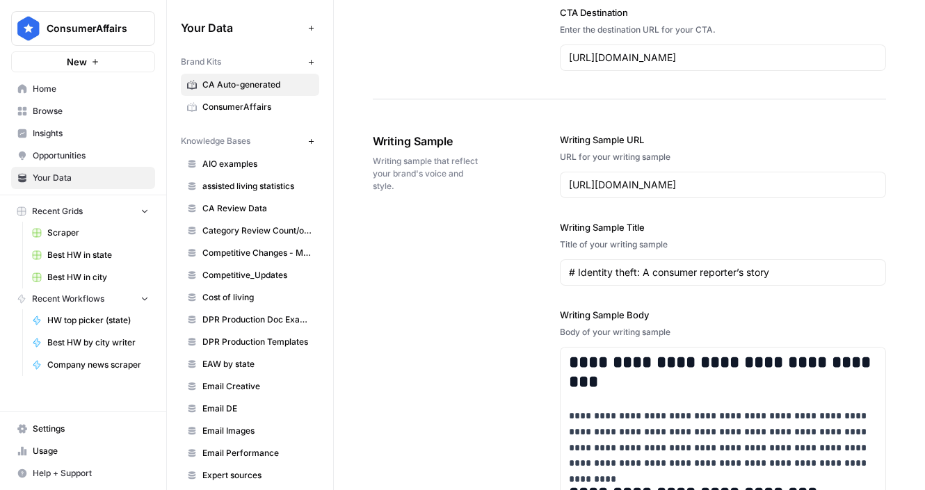
scroll to position [1613, 0]
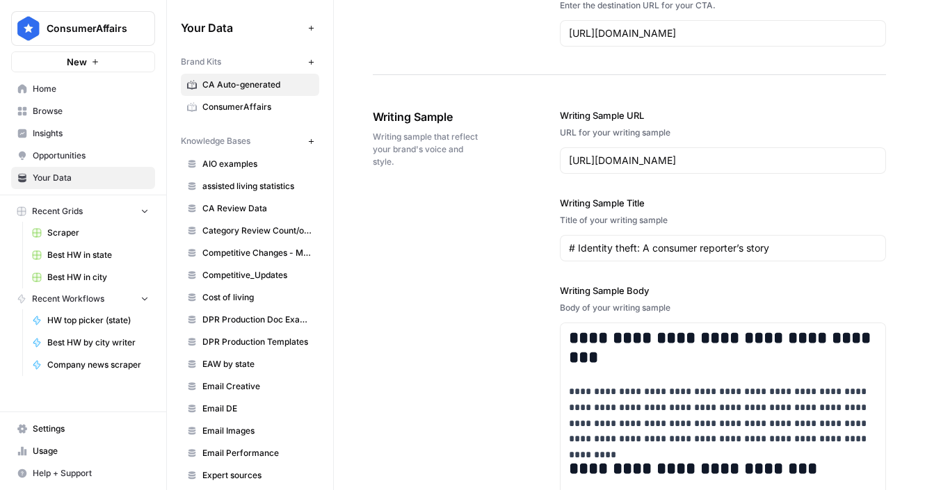
click at [264, 111] on span "ConsumerAffairs" at bounding box center [257, 107] width 111 height 13
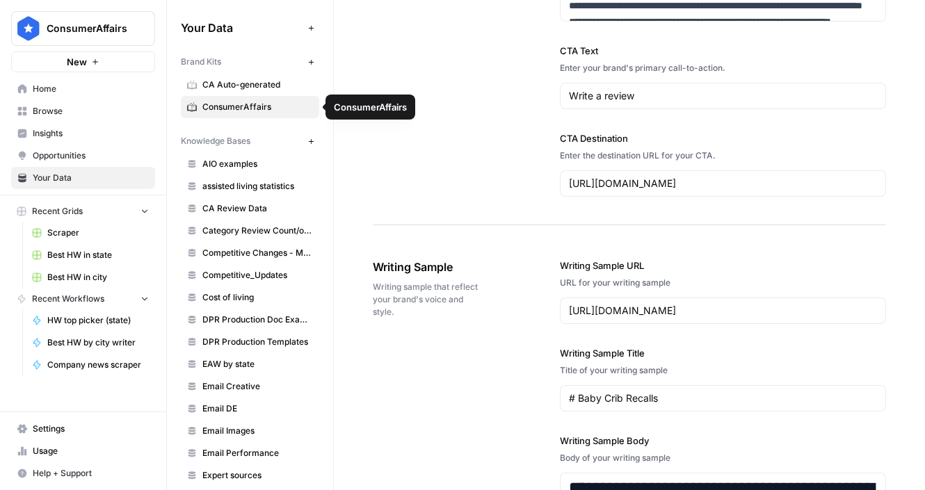
scroll to position [1911, 0]
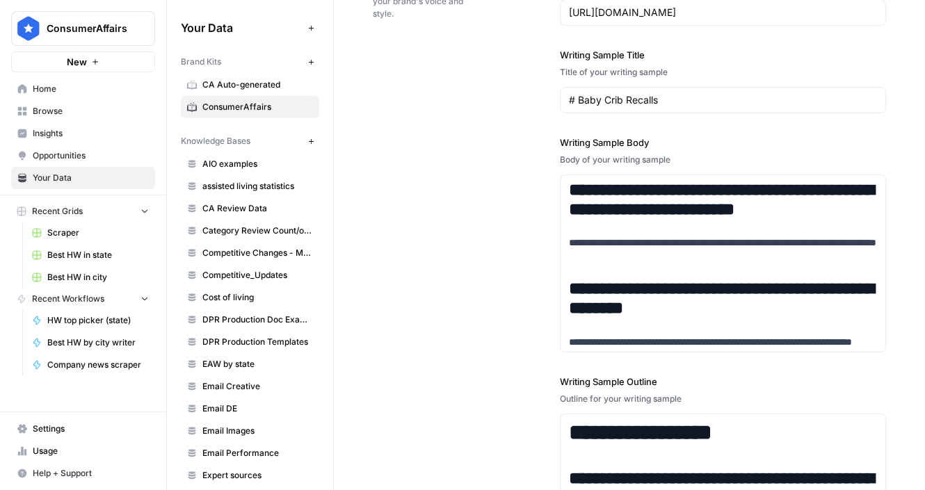
click at [117, 33] on span "ConsumerAffairs" at bounding box center [89, 29] width 84 height 14
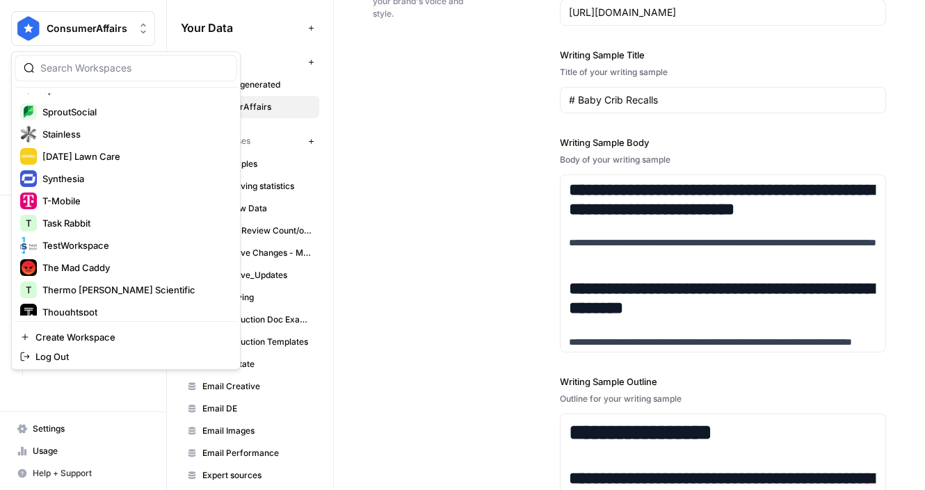
scroll to position [2700, 0]
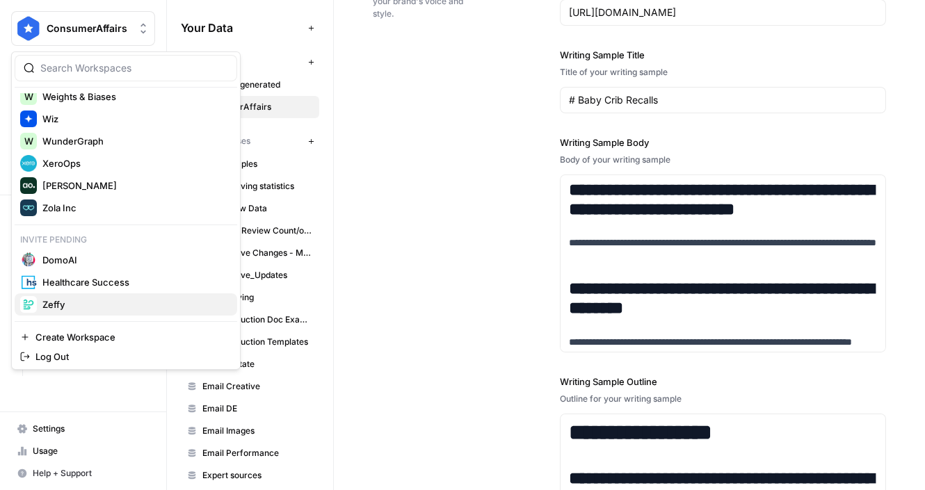
click at [95, 310] on span "Zeffy" at bounding box center [134, 305] width 184 height 14
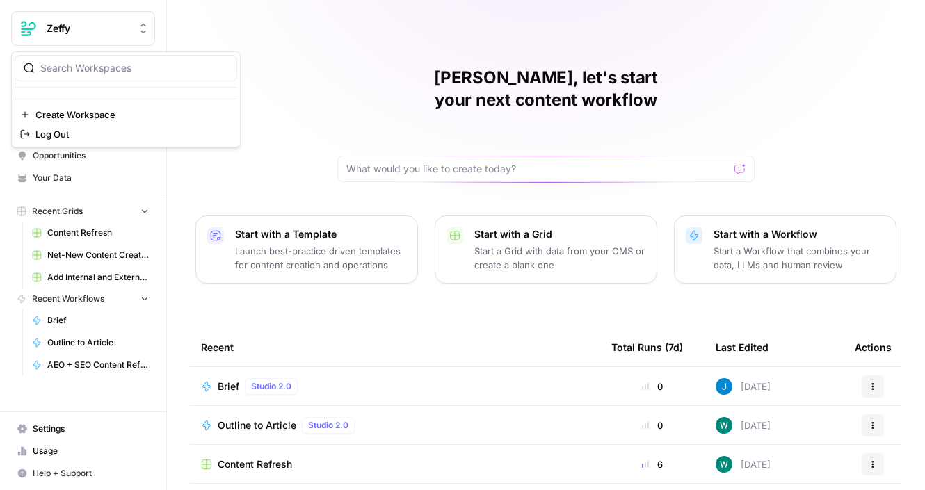
click at [105, 31] on span "Zeffy" at bounding box center [89, 29] width 84 height 14
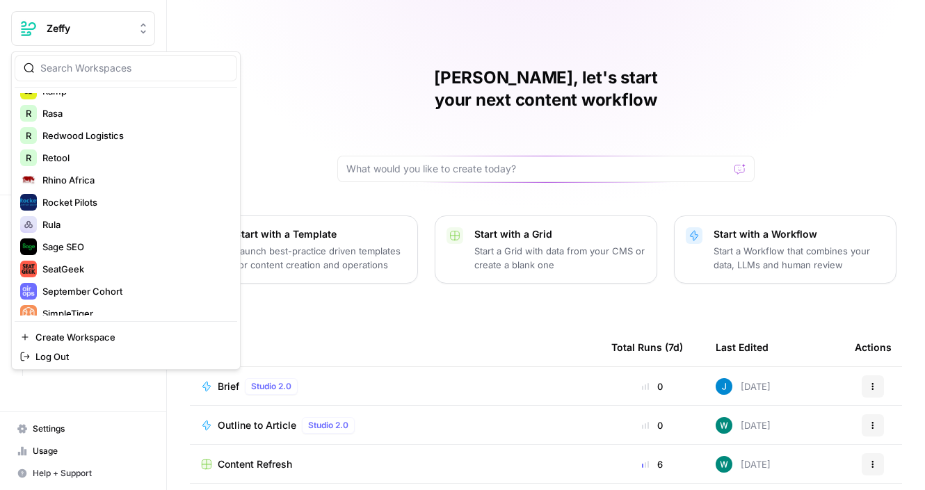
scroll to position [2700, 0]
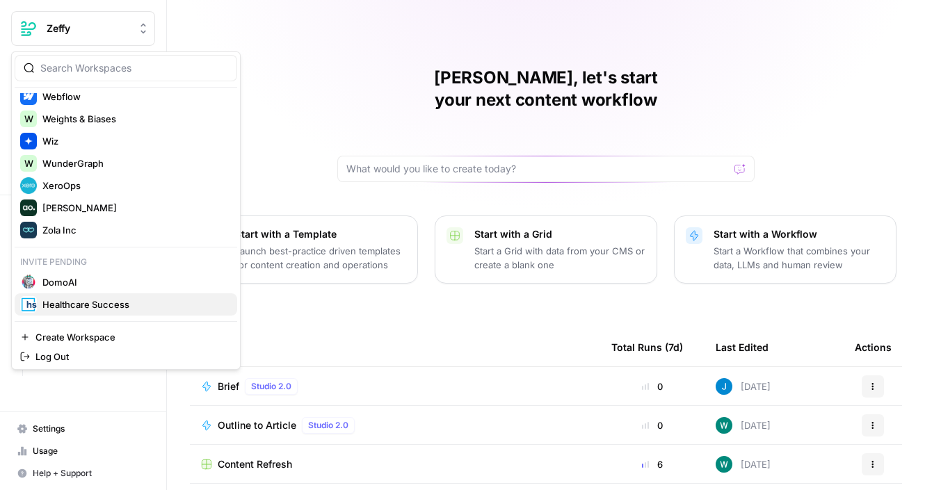
click at [92, 305] on span "Healthcare Success" at bounding box center [134, 305] width 184 height 14
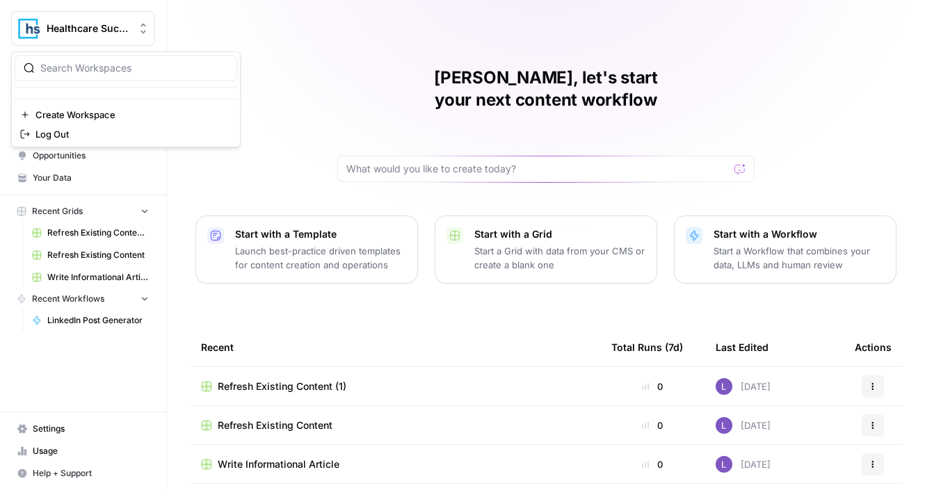
click at [101, 25] on span "Healthcare Success" at bounding box center [89, 29] width 84 height 14
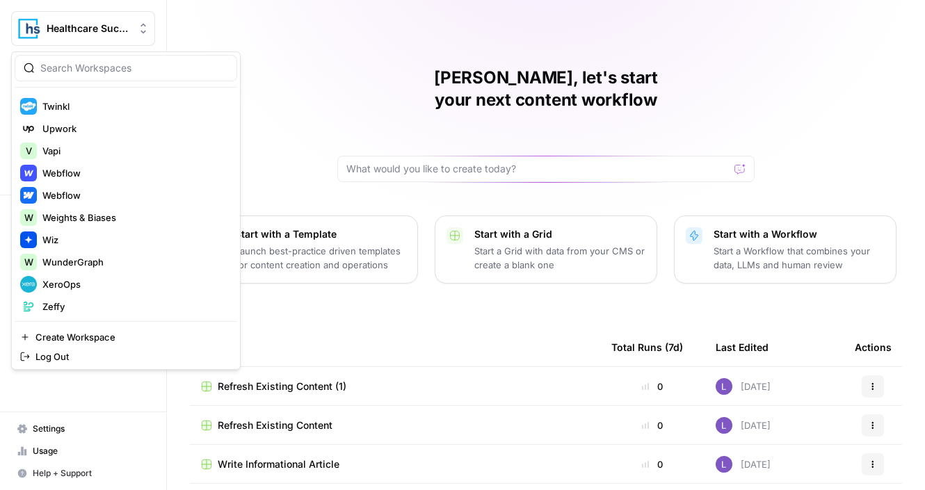
scroll to position [2700, 0]
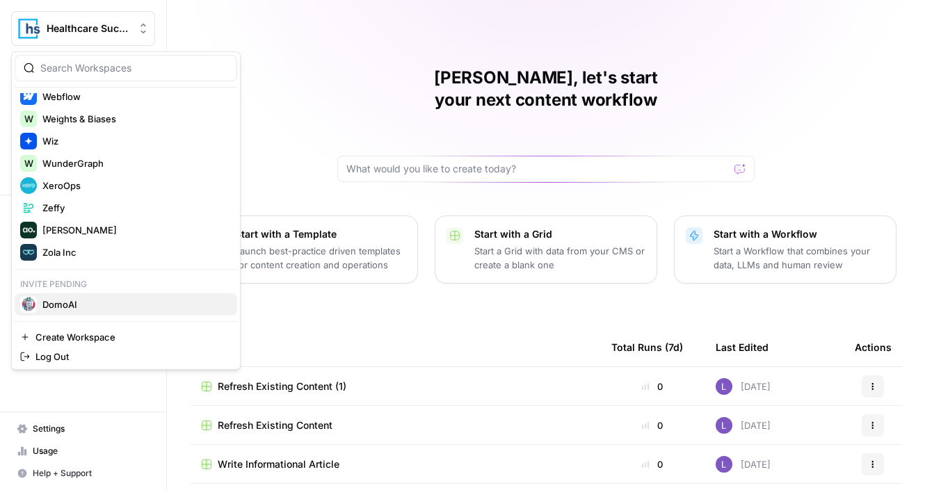
click at [82, 307] on span "DomoAI" at bounding box center [134, 305] width 184 height 14
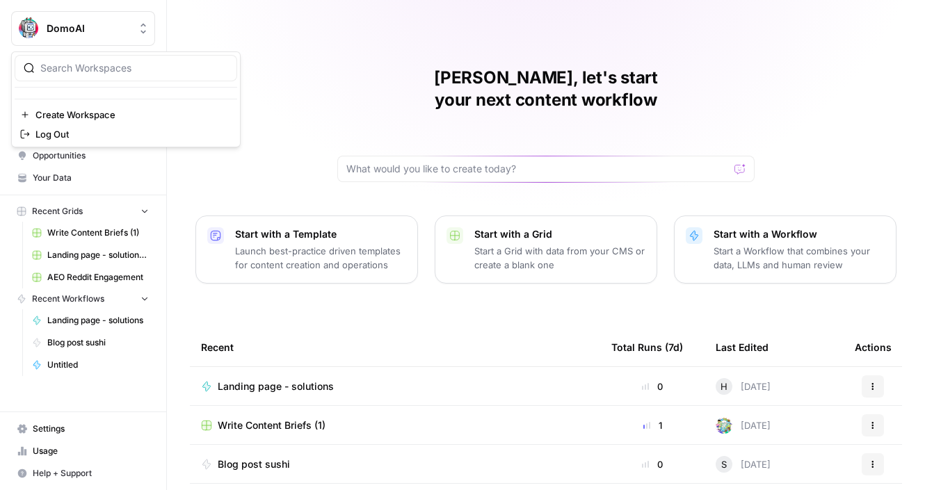
click at [113, 31] on span "DomoAI" at bounding box center [89, 29] width 84 height 14
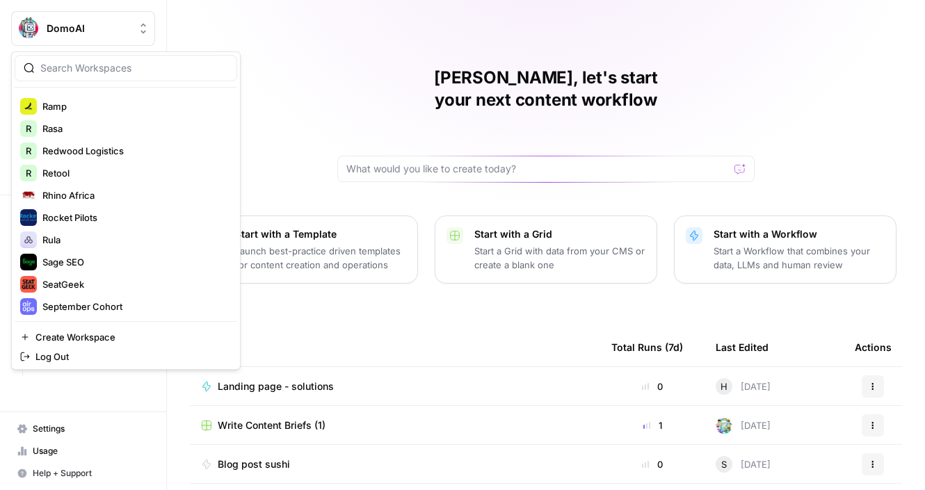
scroll to position [2670, 0]
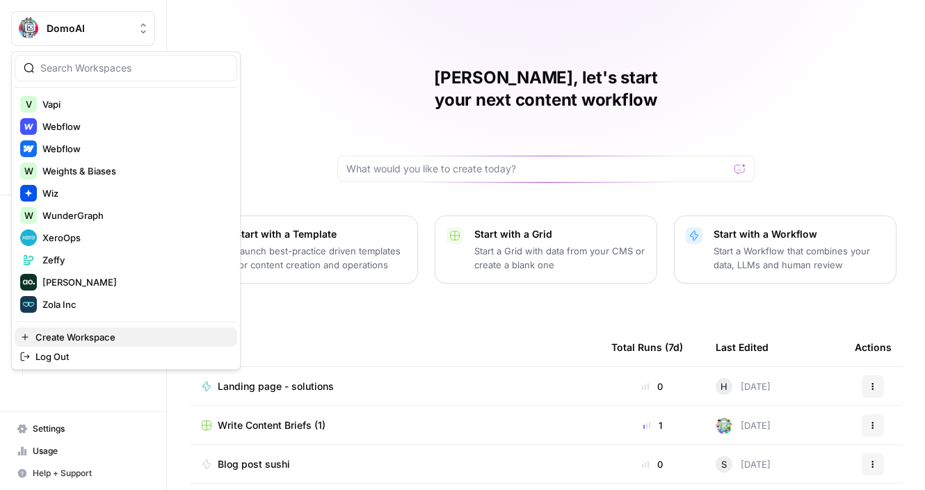
click at [102, 337] on span "Create Workspace" at bounding box center [130, 337] width 191 height 14
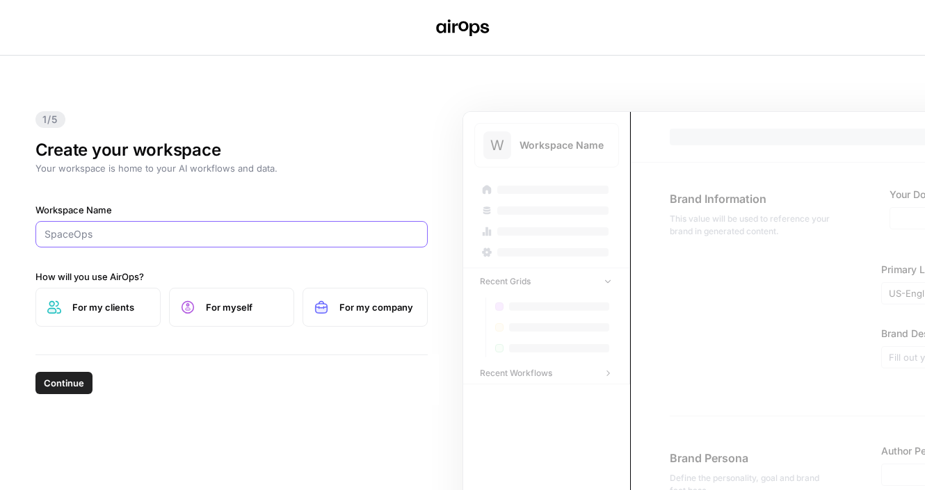
click at [216, 232] on input "Workspace Name" at bounding box center [232, 234] width 374 height 14
paste input "Later"
type input "Later"
click at [385, 318] on label "For my company" at bounding box center [364, 307] width 125 height 39
click at [65, 387] on span "Continue" at bounding box center [64, 383] width 40 height 14
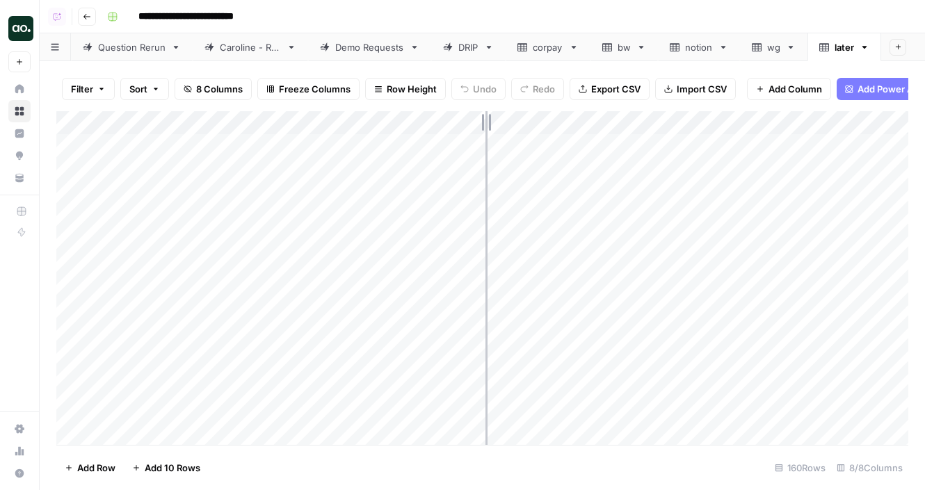
drag, startPoint x: 307, startPoint y: 122, endPoint x: 485, endPoint y: 120, distance: 178.7
click at [485, 122] on div "Add Column" at bounding box center [482, 278] width 852 height 334
drag, startPoint x: 485, startPoint y: 120, endPoint x: 416, endPoint y: 124, distance: 69.7
click at [416, 124] on div "Add Column" at bounding box center [482, 278] width 852 height 334
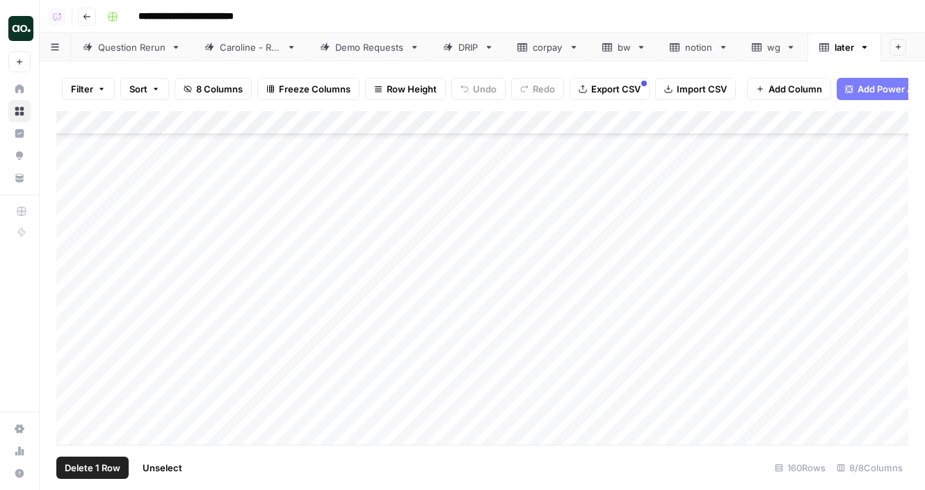
click at [74, 296] on div "Add Column" at bounding box center [482, 278] width 852 height 334
click at [75, 259] on div "Add Column" at bounding box center [482, 278] width 852 height 334
click at [73, 343] on div "Add Column" at bounding box center [482, 278] width 852 height 334
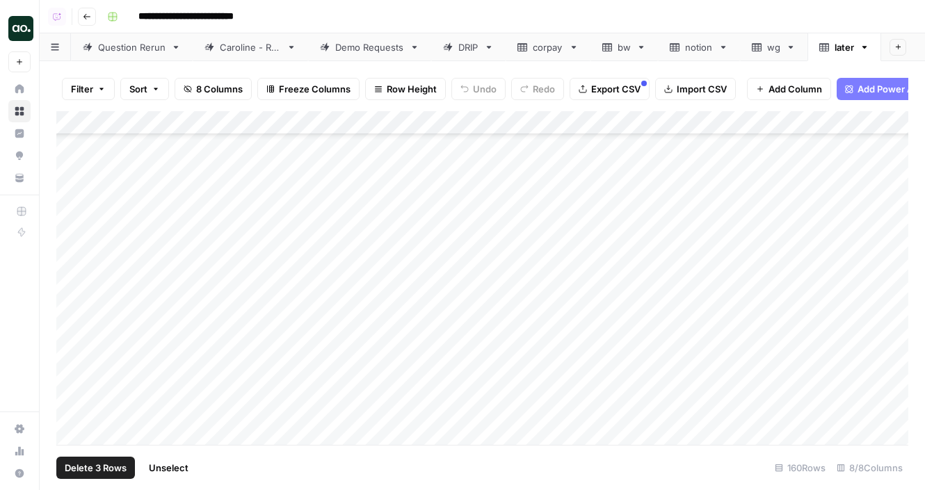
scroll to position [3495, 0]
click at [91, 466] on span "Delete 3 Rows" at bounding box center [96, 468] width 62 height 14
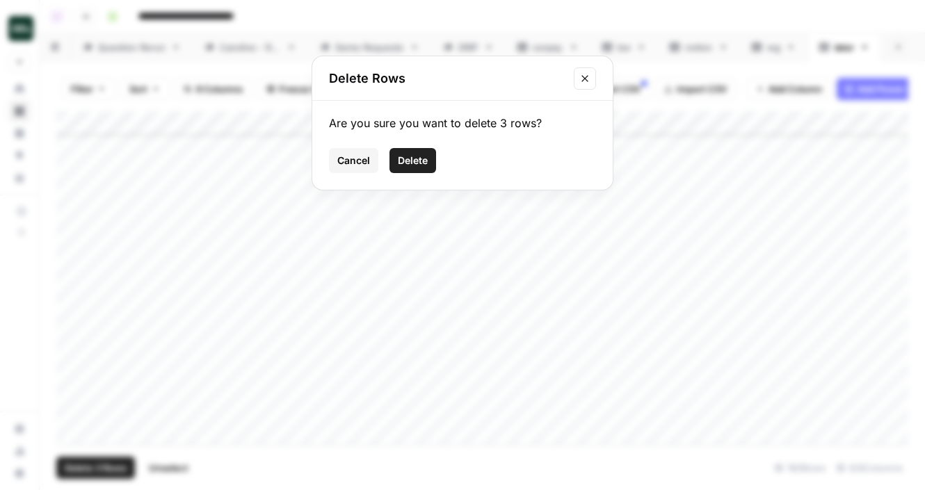
click at [408, 163] on span "Delete" at bounding box center [413, 161] width 30 height 14
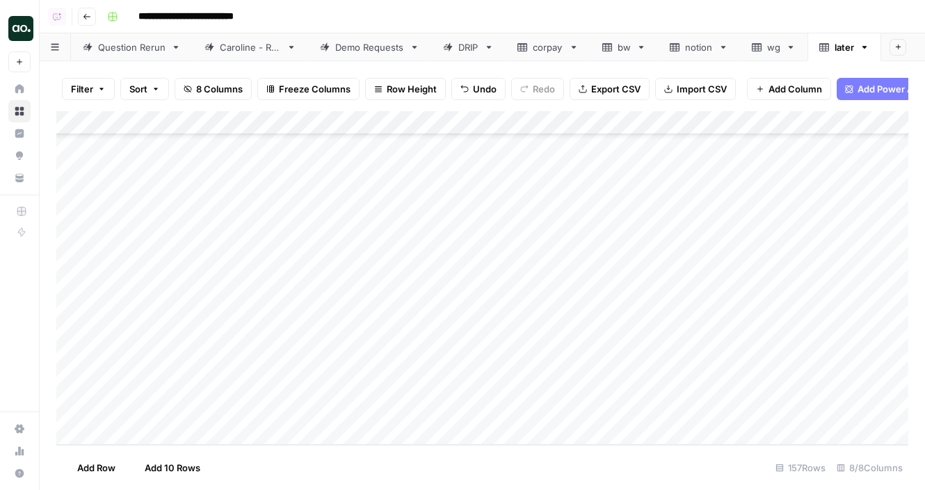
scroll to position [3424, 0]
click at [183, 122] on div "Add Column" at bounding box center [482, 278] width 852 height 334
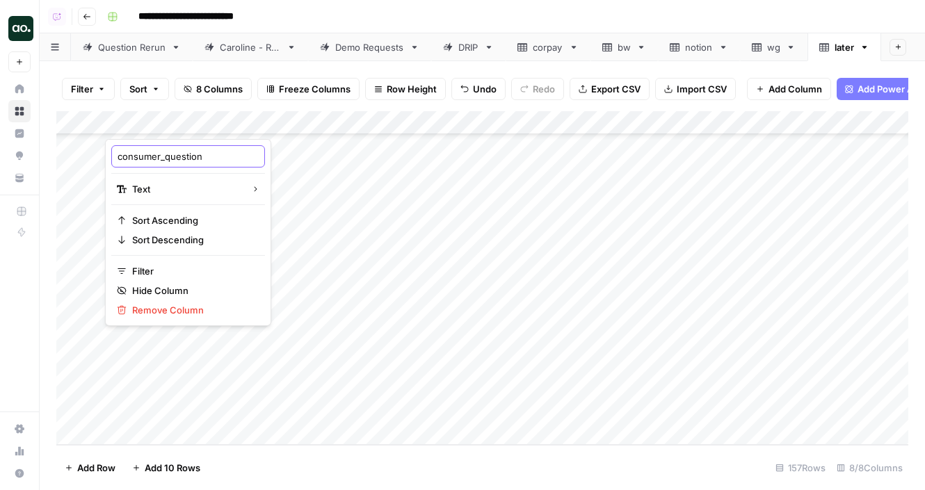
drag, startPoint x: 166, startPoint y: 159, endPoint x: 110, endPoint y: 155, distance: 56.4
click at [111, 155] on div "consumer_question Text Sort Ascending Sort Descending Filter Hide Column Remove…" at bounding box center [188, 232] width 166 height 187
type input "question"
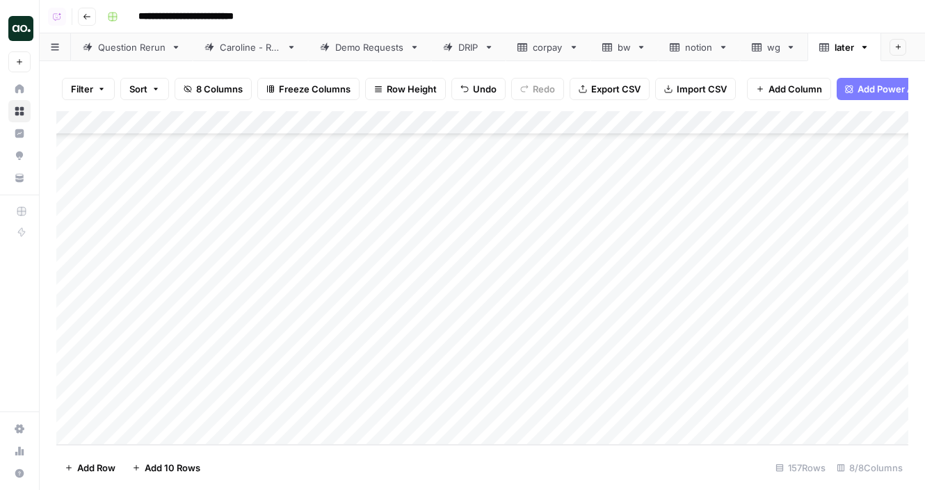
click at [610, 93] on span "Export CSV" at bounding box center [615, 89] width 49 height 14
click at [868, 46] on icon "button" at bounding box center [864, 47] width 10 height 10
click at [841, 124] on span "Delete Sheet" at bounding box center [819, 125] width 67 height 14
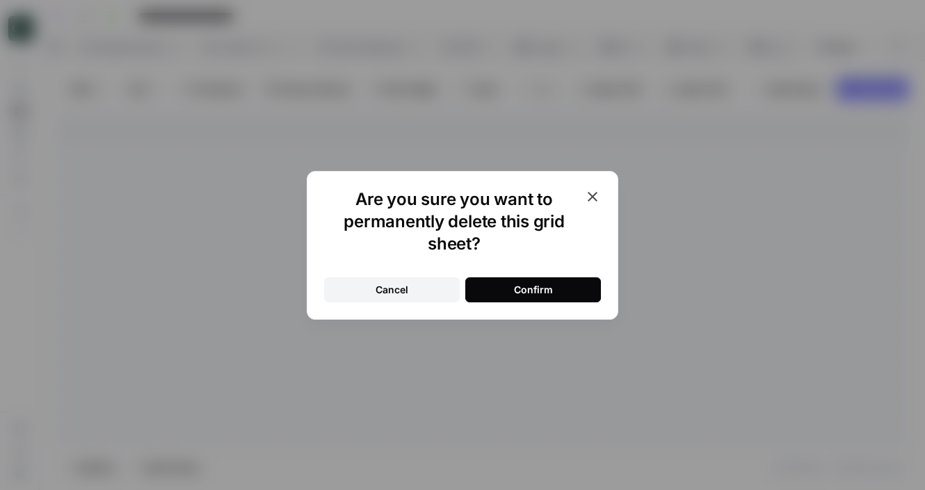
click at [503, 292] on button "Confirm" at bounding box center [533, 289] width 136 height 25
